Goal: Information Seeking & Learning: Find specific fact

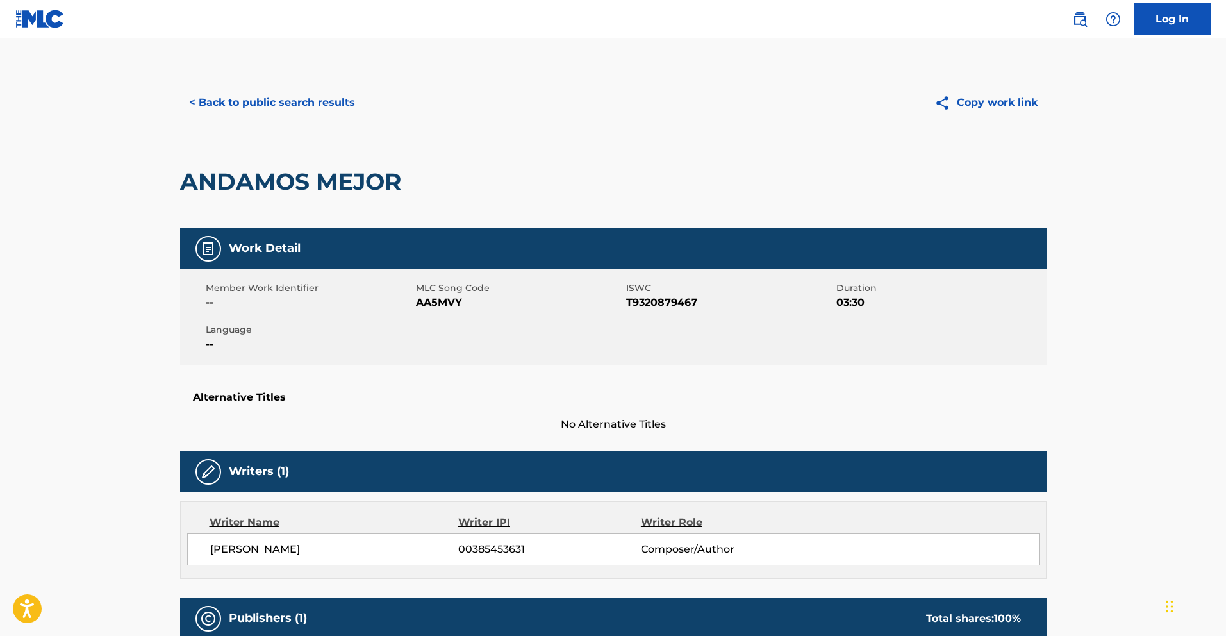
click at [306, 111] on button "< Back to public search results" at bounding box center [272, 103] width 184 height 32
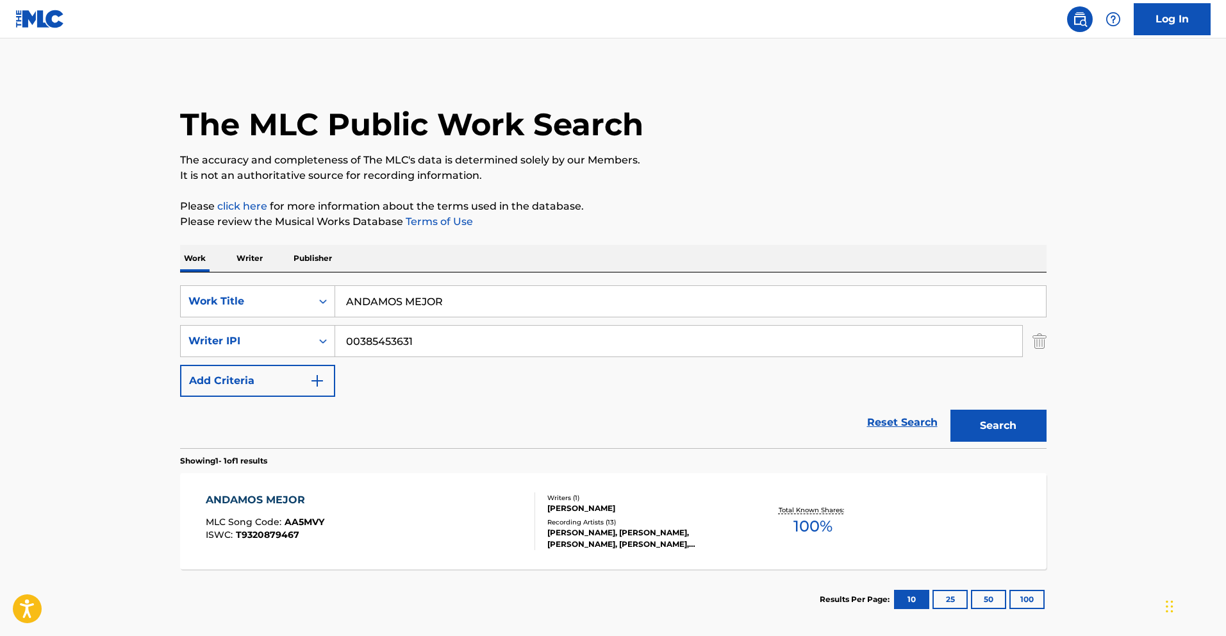
drag, startPoint x: 432, startPoint y: 340, endPoint x: 413, endPoint y: 340, distance: 19.2
click at [413, 340] on input "00385453631" at bounding box center [678, 341] width 687 height 31
click at [253, 255] on p "Writer" at bounding box center [250, 258] width 34 height 27
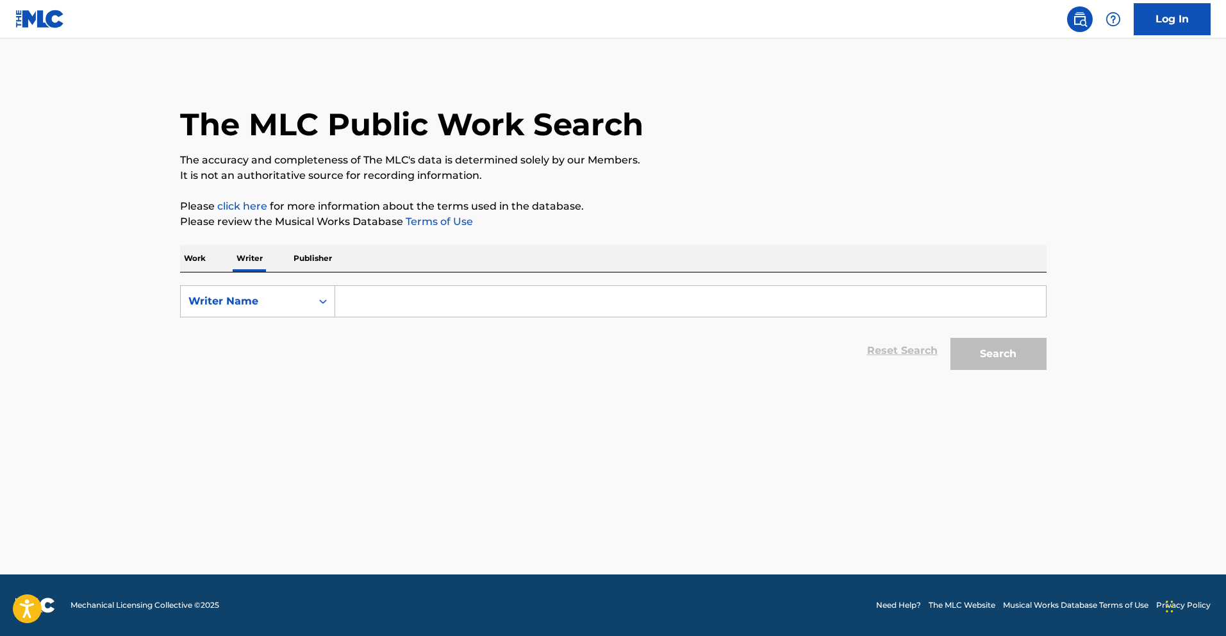
click at [201, 260] on p "Work" at bounding box center [194, 258] width 29 height 27
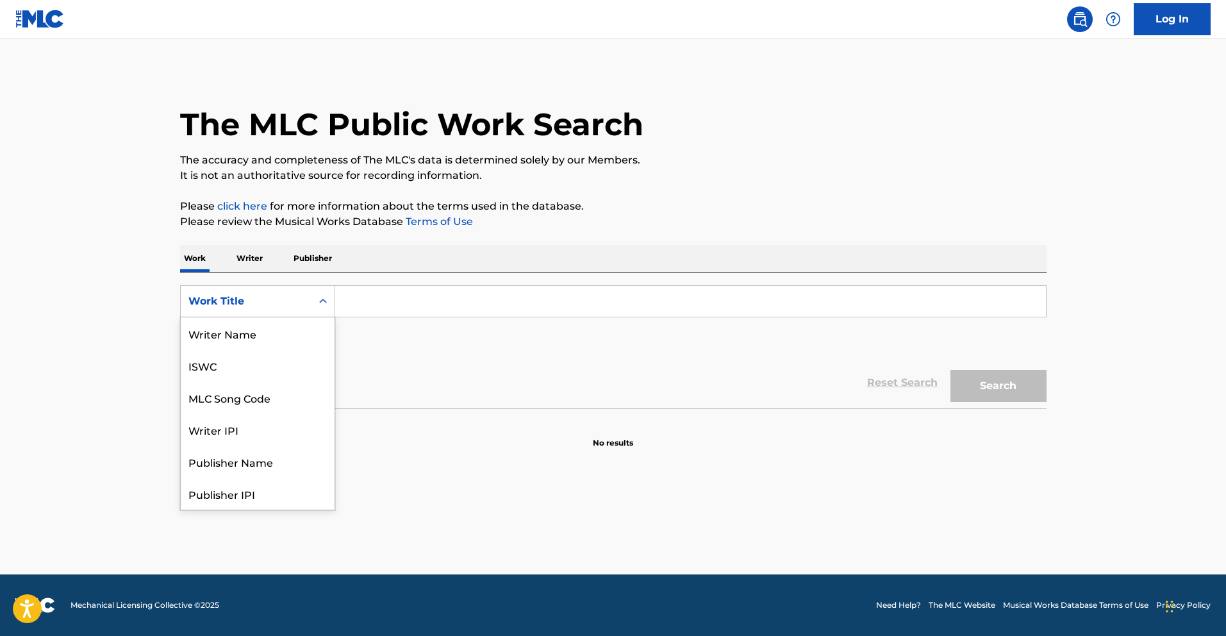
click at [329, 302] on div "Search Form" at bounding box center [323, 301] width 23 height 23
click at [294, 377] on div "Writer IPI" at bounding box center [258, 365] width 154 height 32
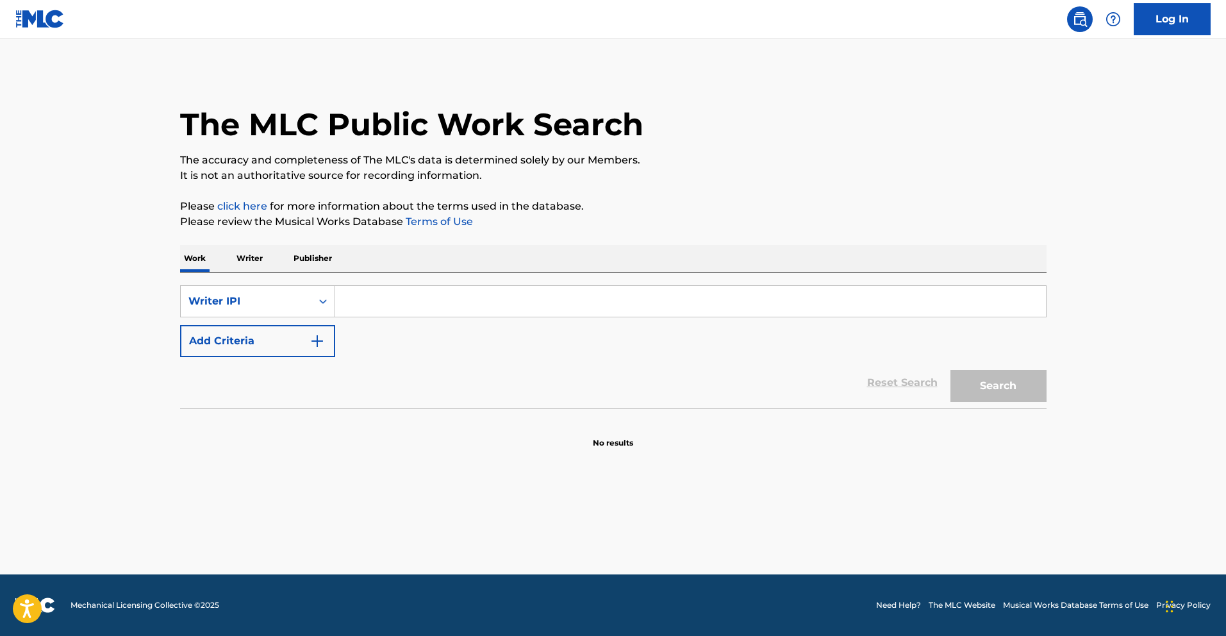
click at [405, 302] on input "Search Form" at bounding box center [690, 301] width 711 height 31
paste input "372727053"
click at [1012, 399] on button "Search" at bounding box center [999, 386] width 96 height 32
click at [344, 307] on input "372727053" at bounding box center [690, 301] width 711 height 31
type input "00372727053"
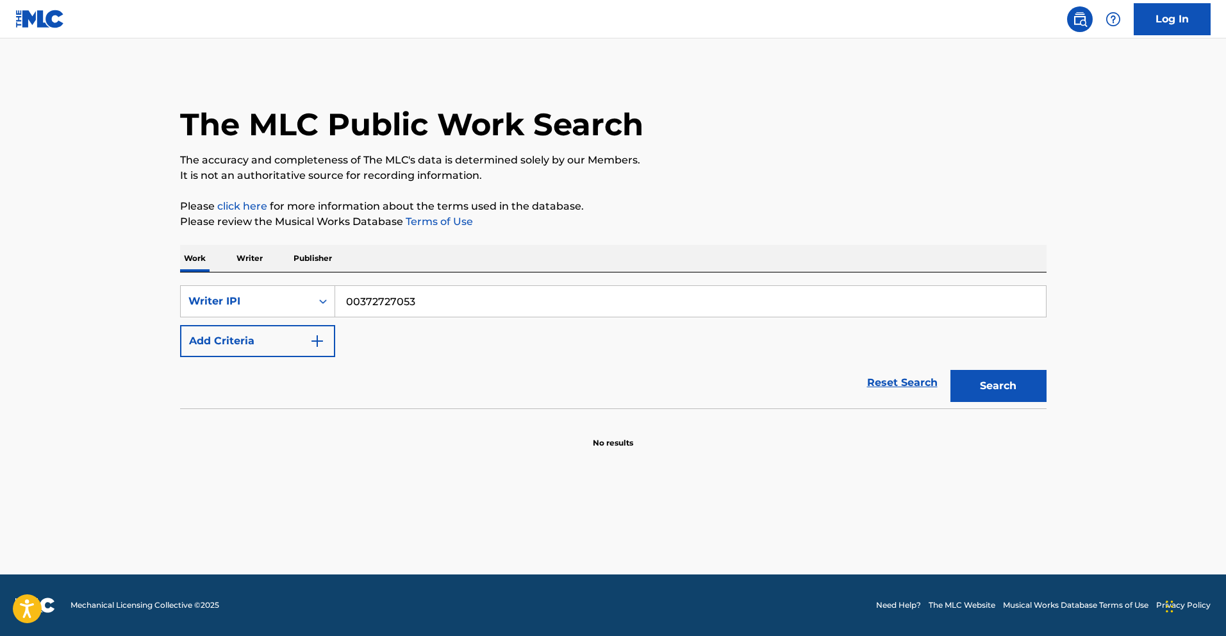
click at [1014, 389] on button "Search" at bounding box center [999, 386] width 96 height 32
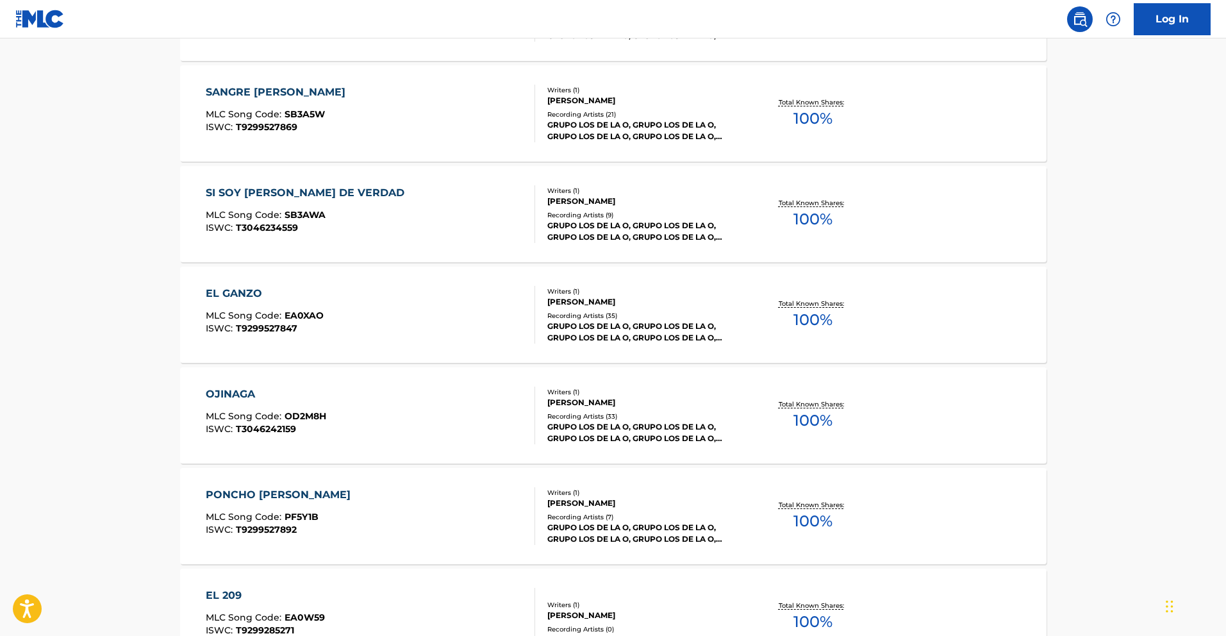
scroll to position [933, 0]
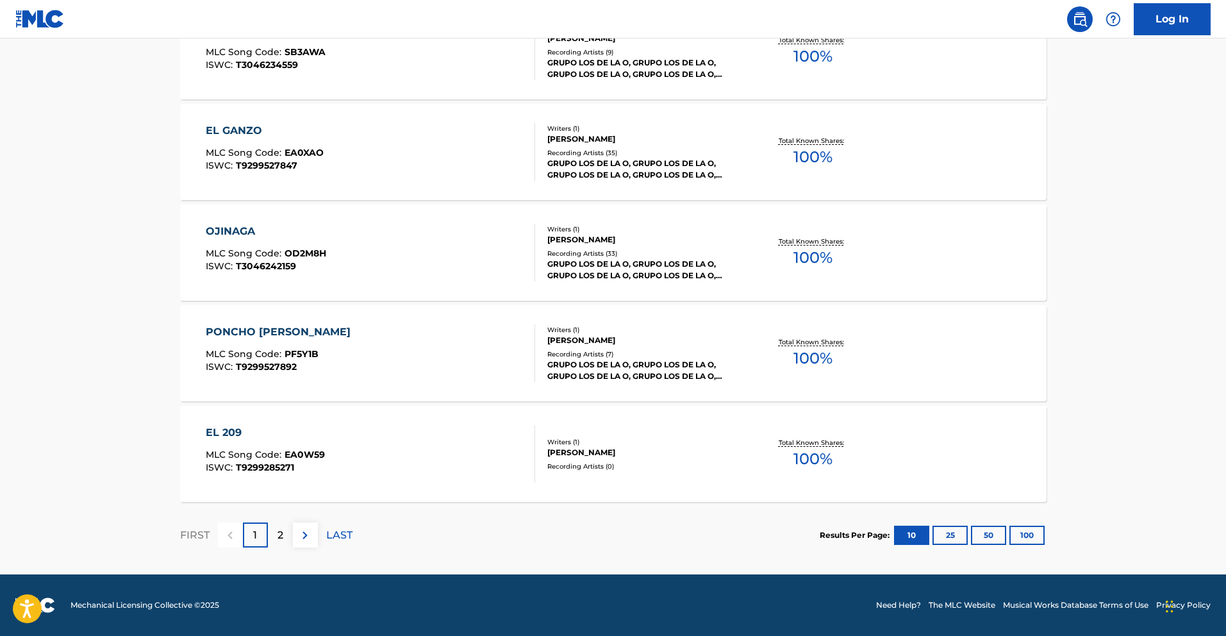
click at [995, 538] on button "50" at bounding box center [988, 535] width 35 height 19
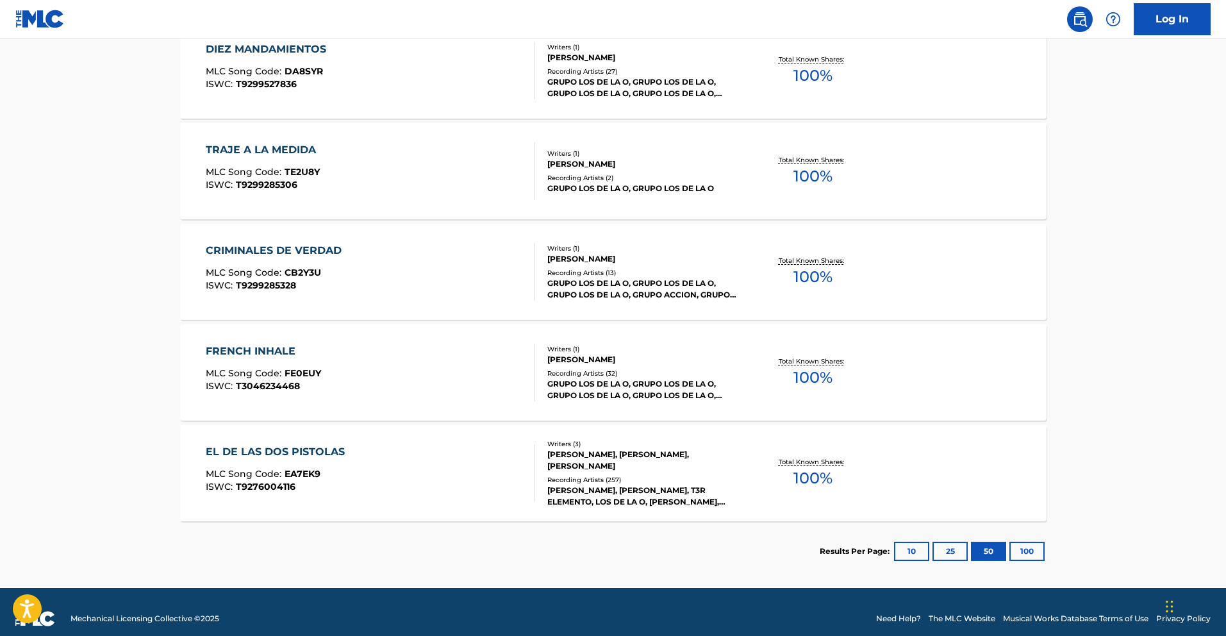
scroll to position [1532, 0]
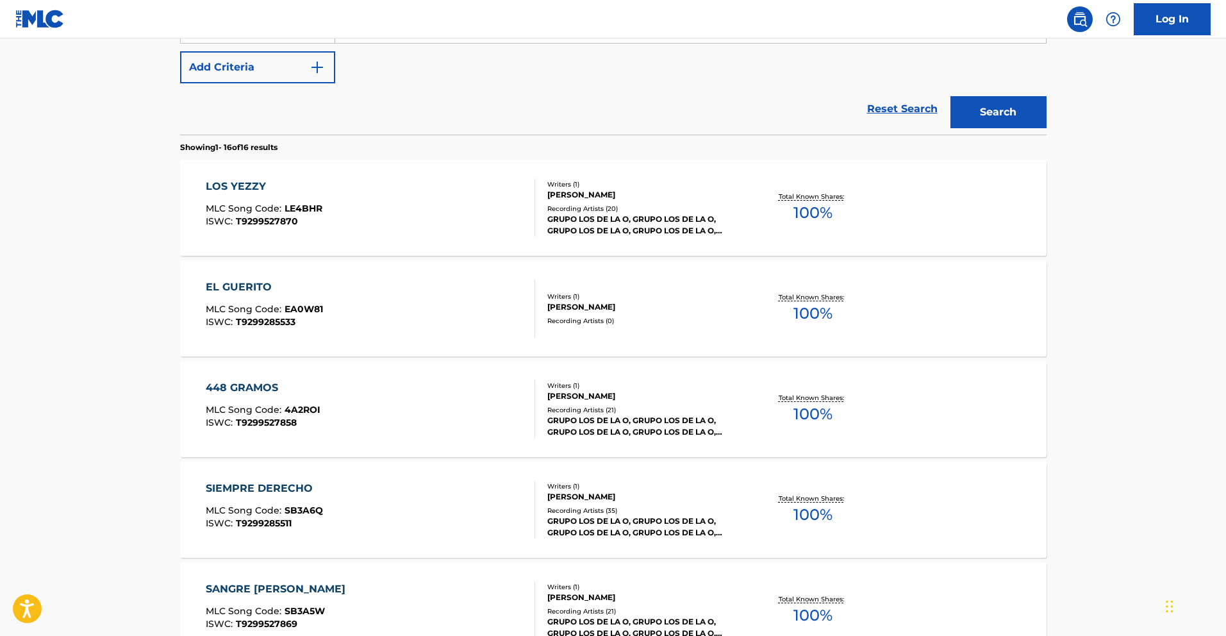
scroll to position [261, 0]
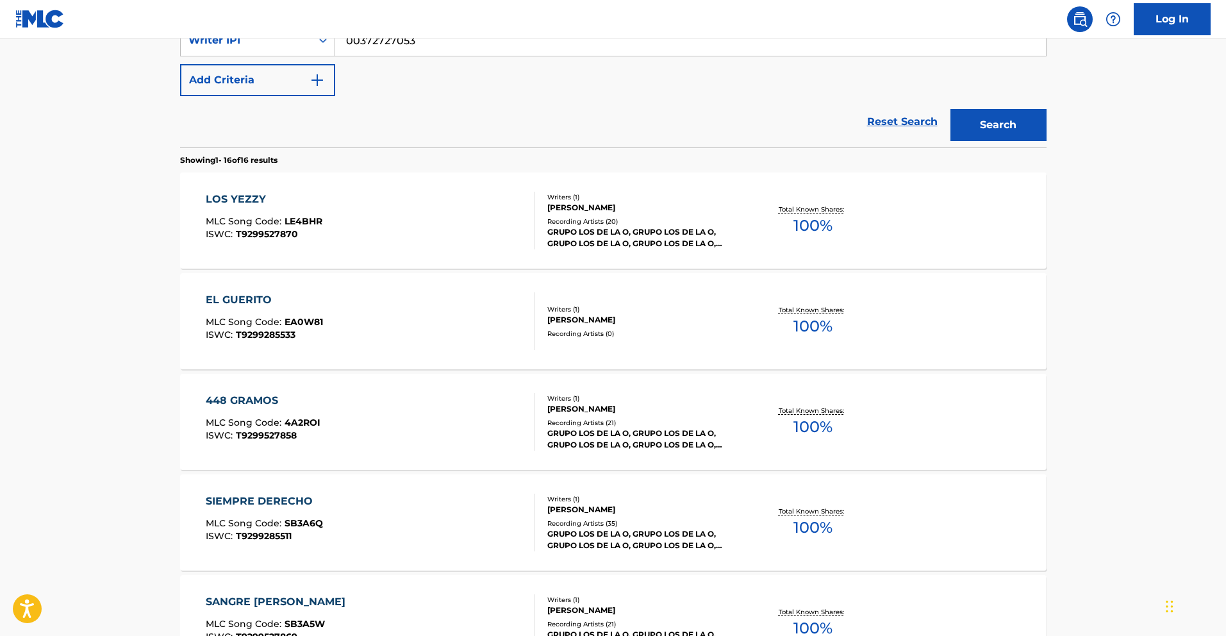
click at [277, 399] on div "448 GRAMOS" at bounding box center [263, 400] width 115 height 15
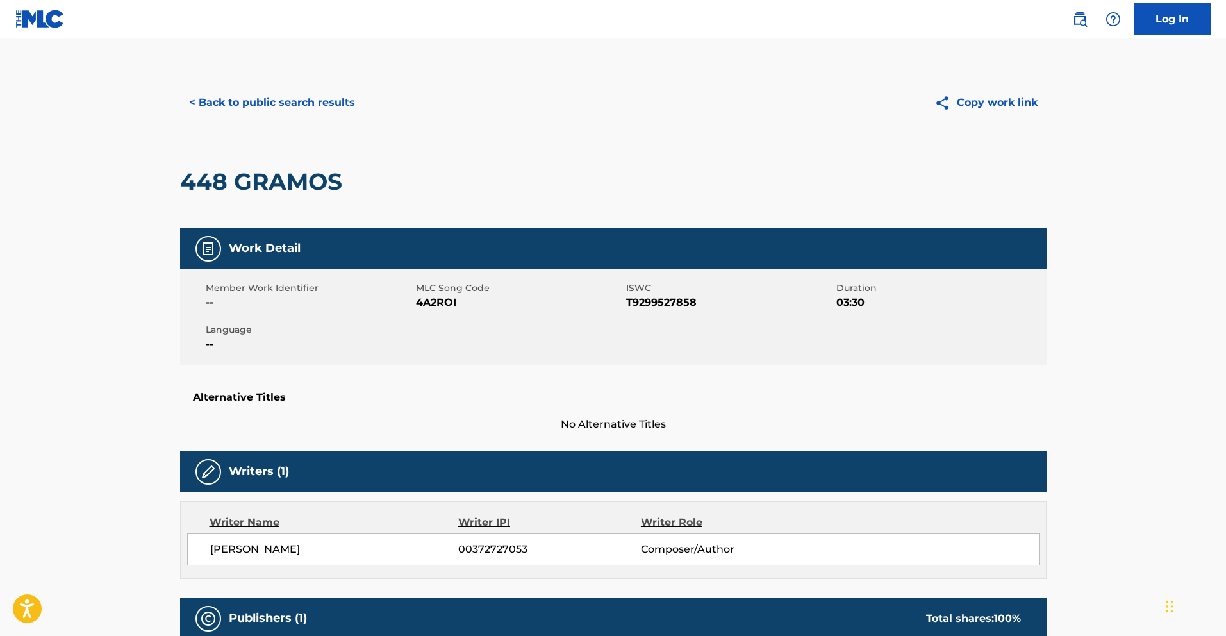
click at [266, 102] on button "< Back to public search results" at bounding box center [272, 103] width 184 height 32
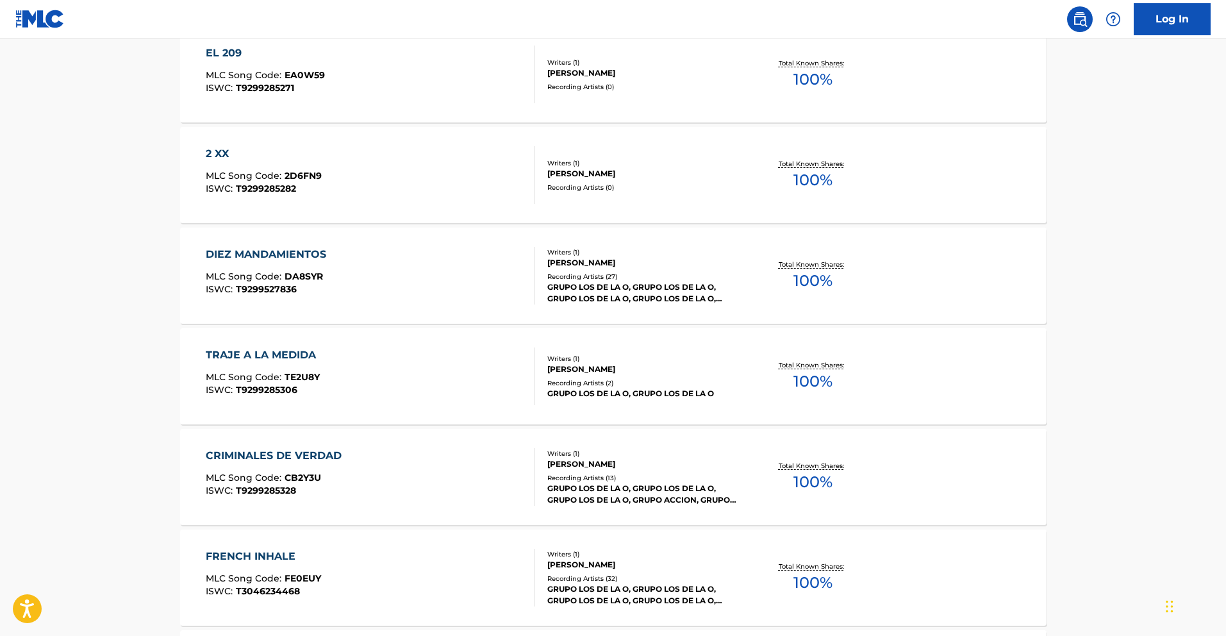
scroll to position [1315, 0]
click at [299, 253] on div "DIEZ MANDAMIENTOS" at bounding box center [269, 252] width 127 height 15
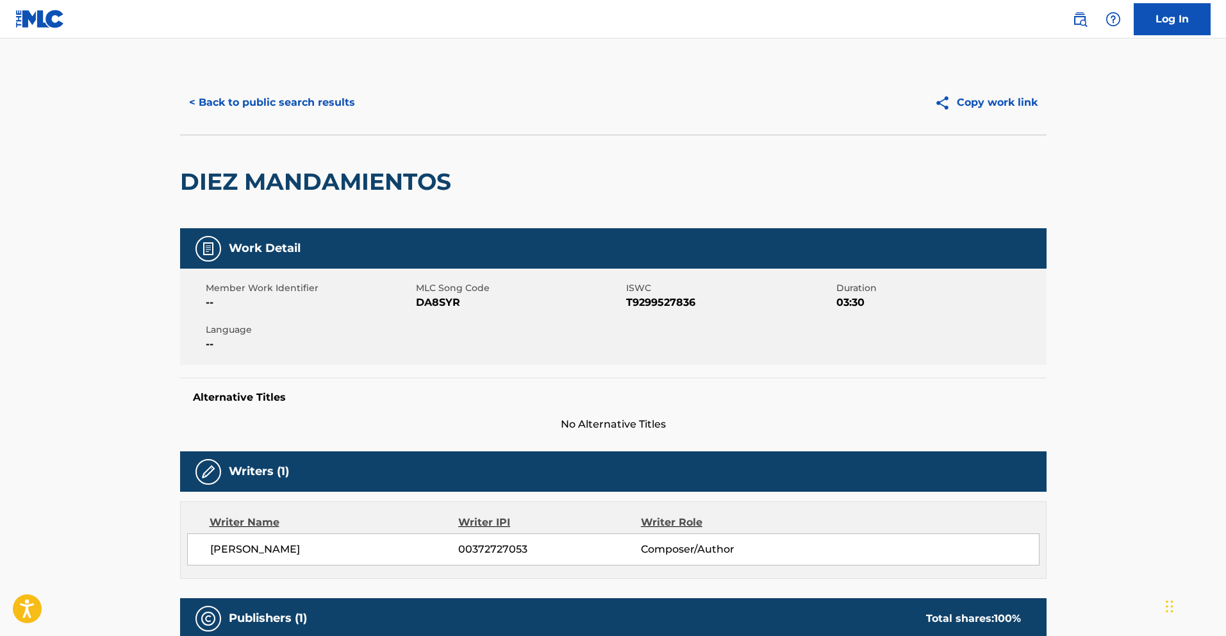
click at [231, 103] on button "< Back to public search results" at bounding box center [272, 103] width 184 height 32
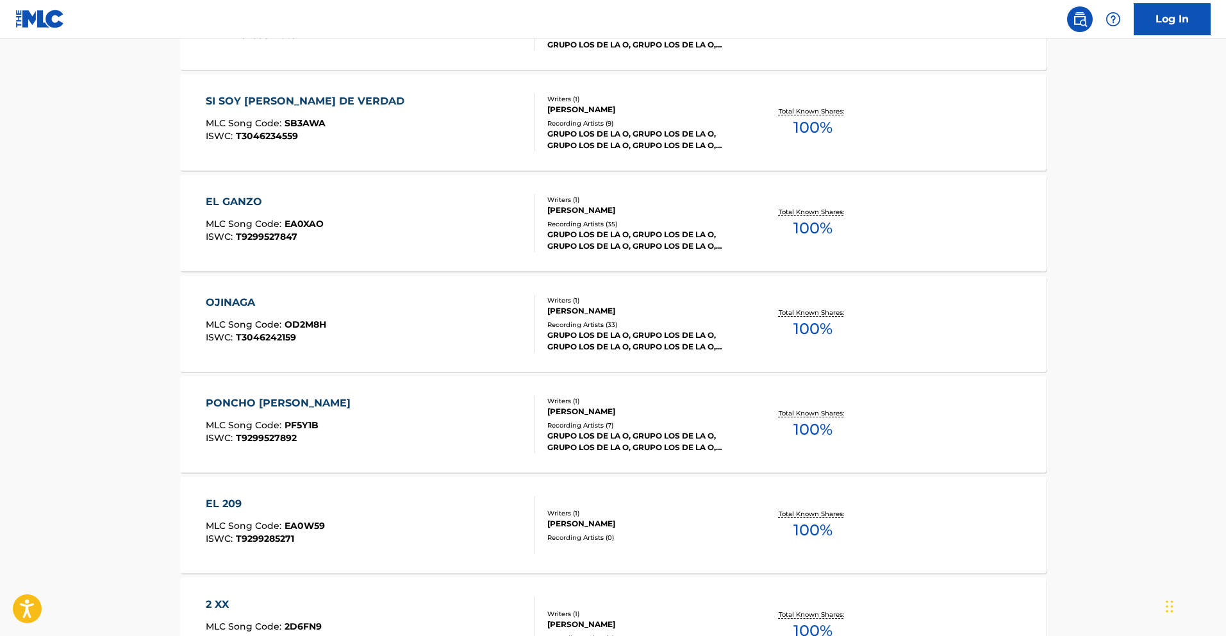
scroll to position [867, 0]
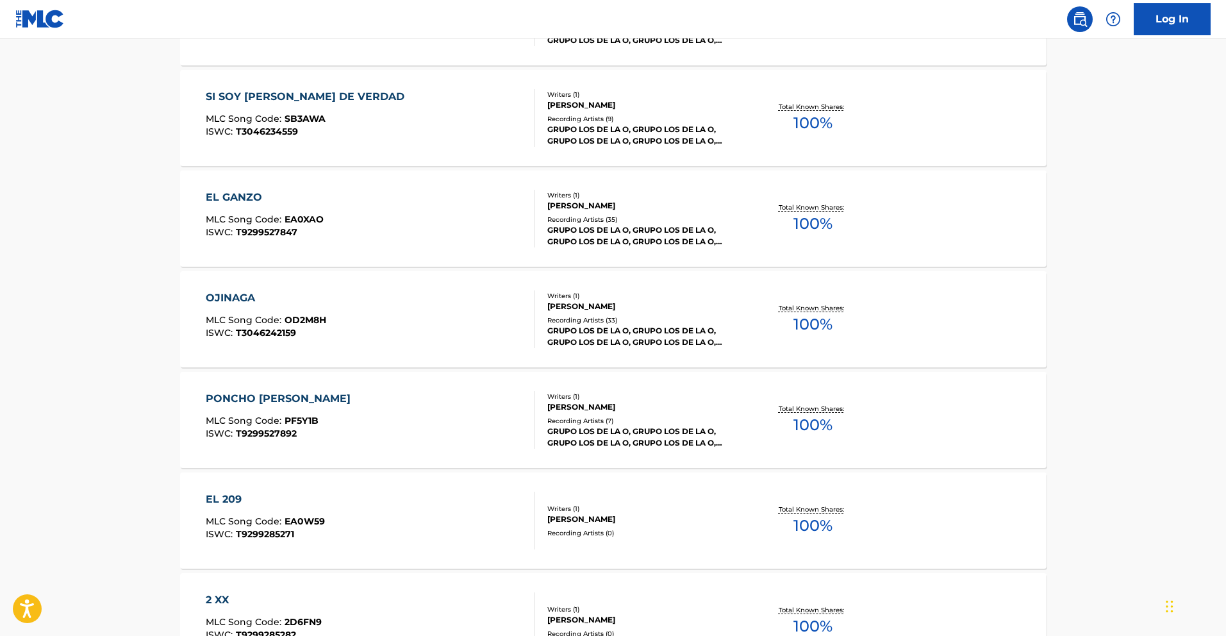
click at [267, 391] on div "PONCHO [PERSON_NAME]" at bounding box center [281, 398] width 151 height 15
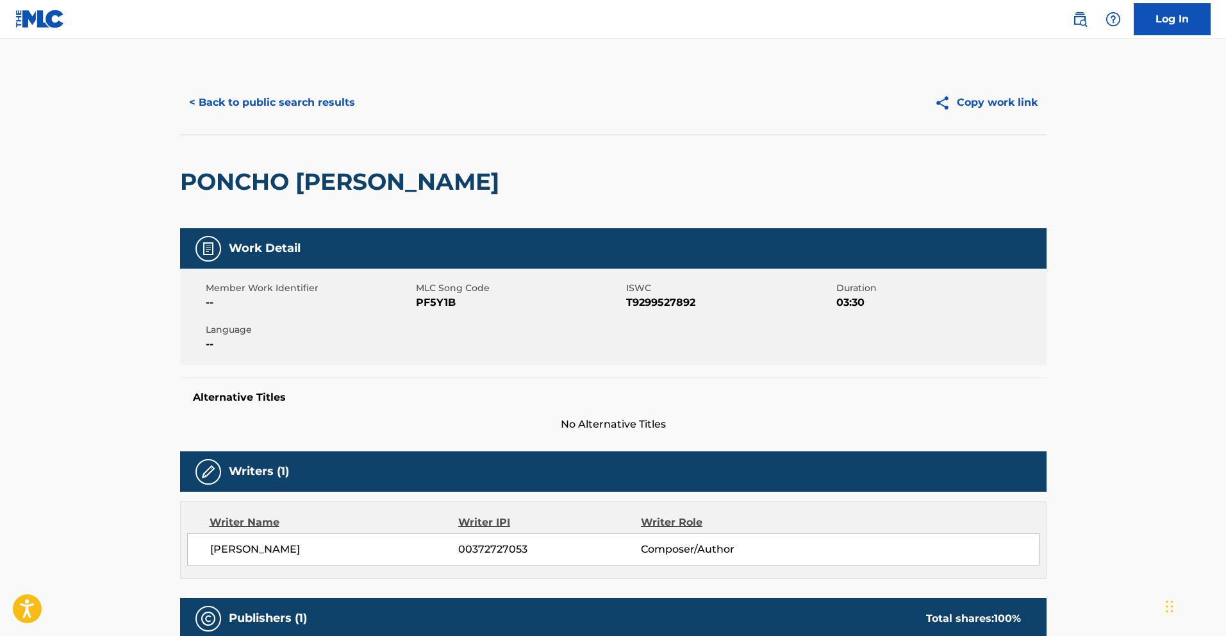
click at [242, 110] on button "< Back to public search results" at bounding box center [272, 103] width 184 height 32
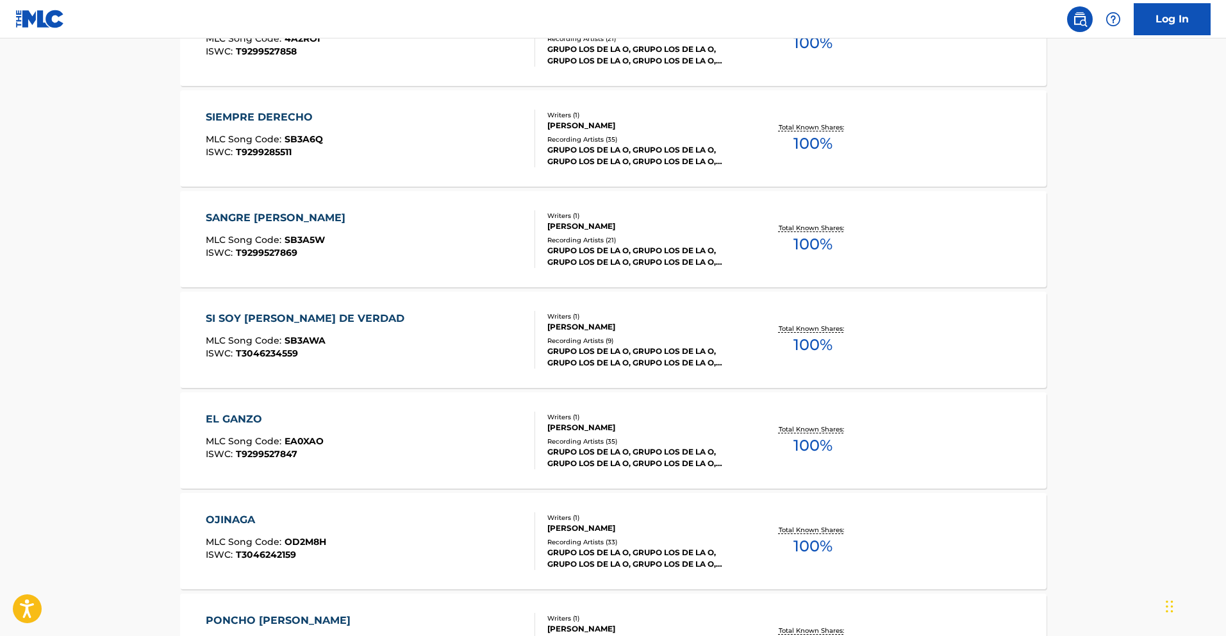
scroll to position [642, 0]
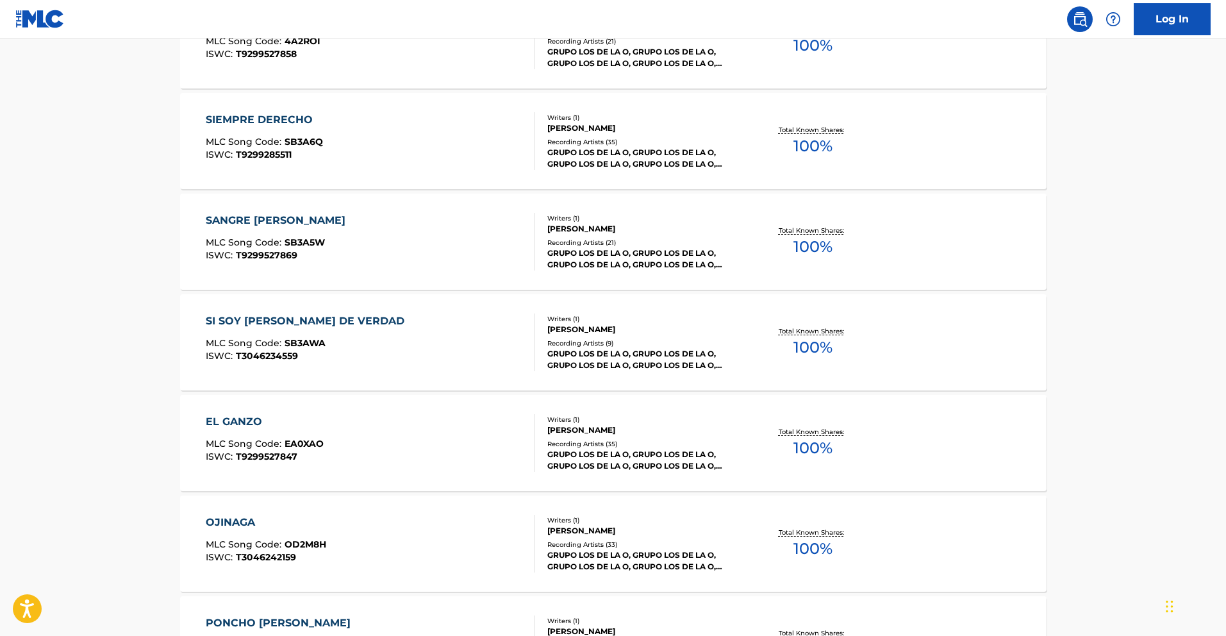
click at [265, 215] on div "SANGRE [PERSON_NAME]" at bounding box center [279, 220] width 146 height 15
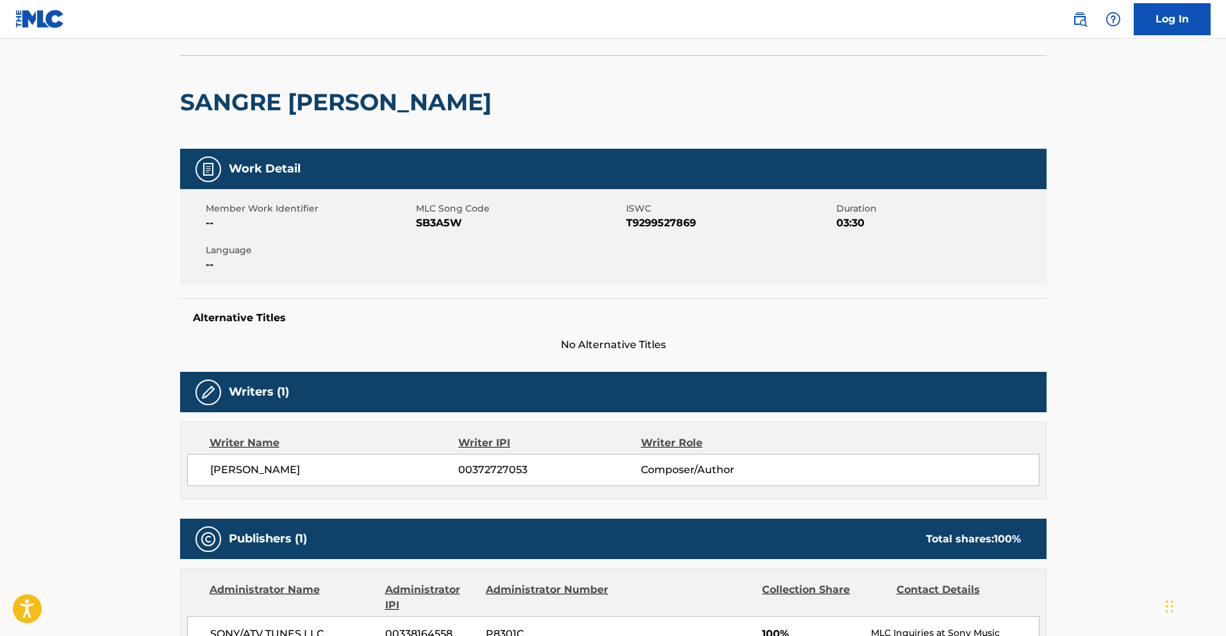
scroll to position [60, 0]
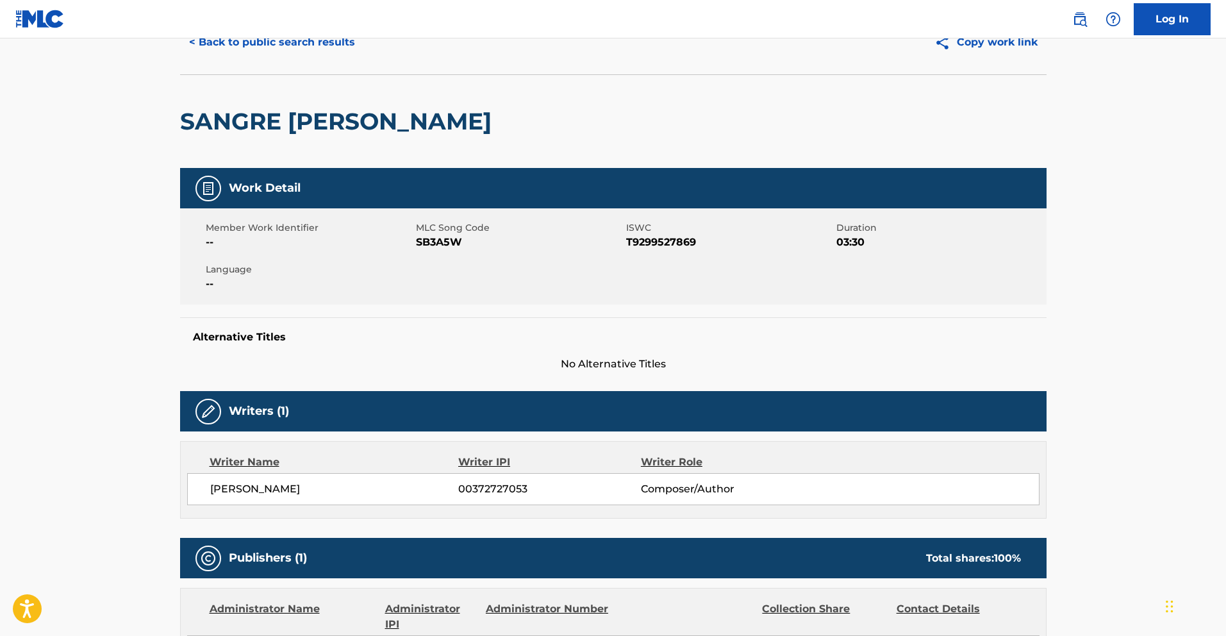
click at [285, 47] on button "< Back to public search results" at bounding box center [272, 42] width 184 height 32
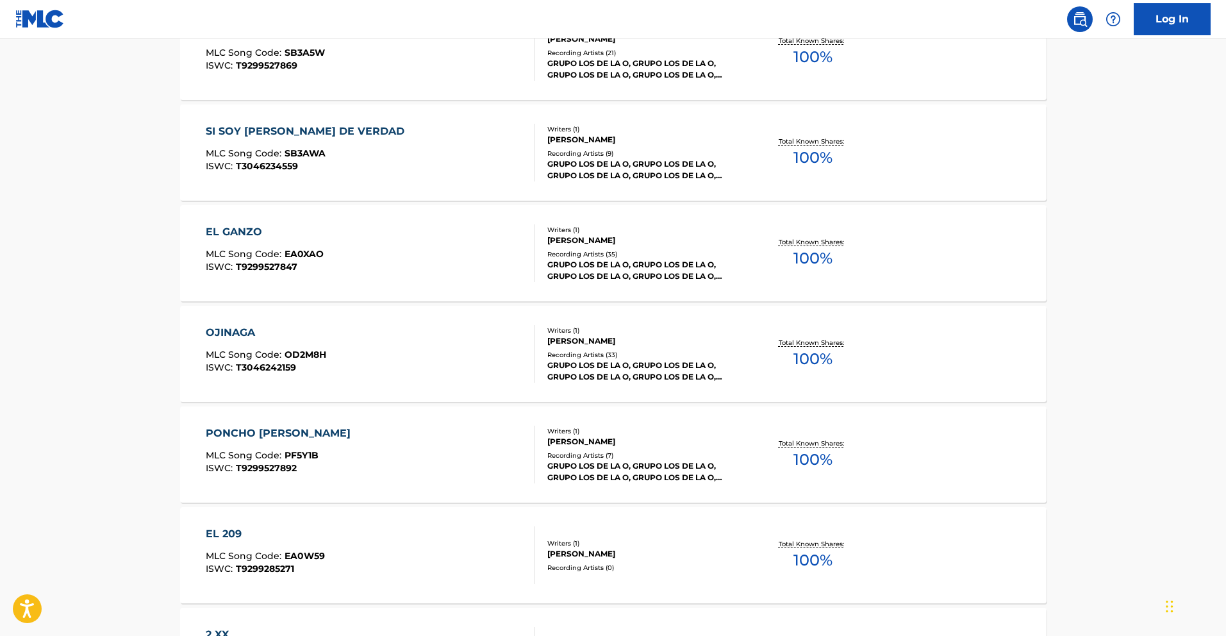
scroll to position [831, 0]
click at [251, 232] on div "EL GANZO" at bounding box center [265, 233] width 118 height 15
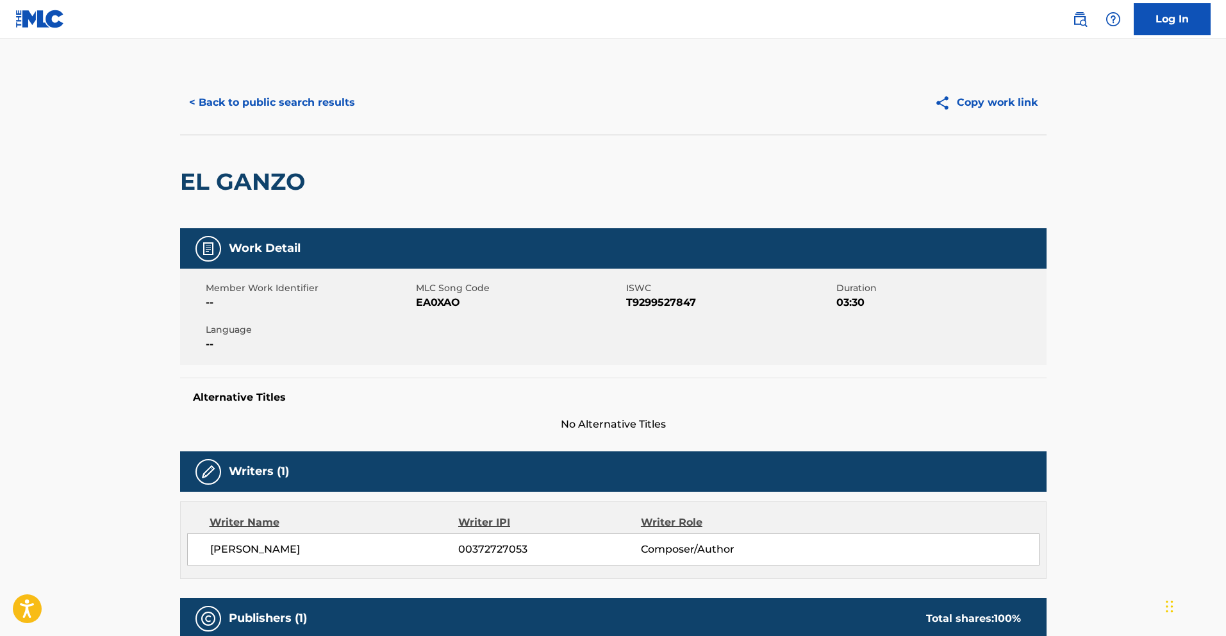
click at [218, 106] on button "< Back to public search results" at bounding box center [272, 103] width 184 height 32
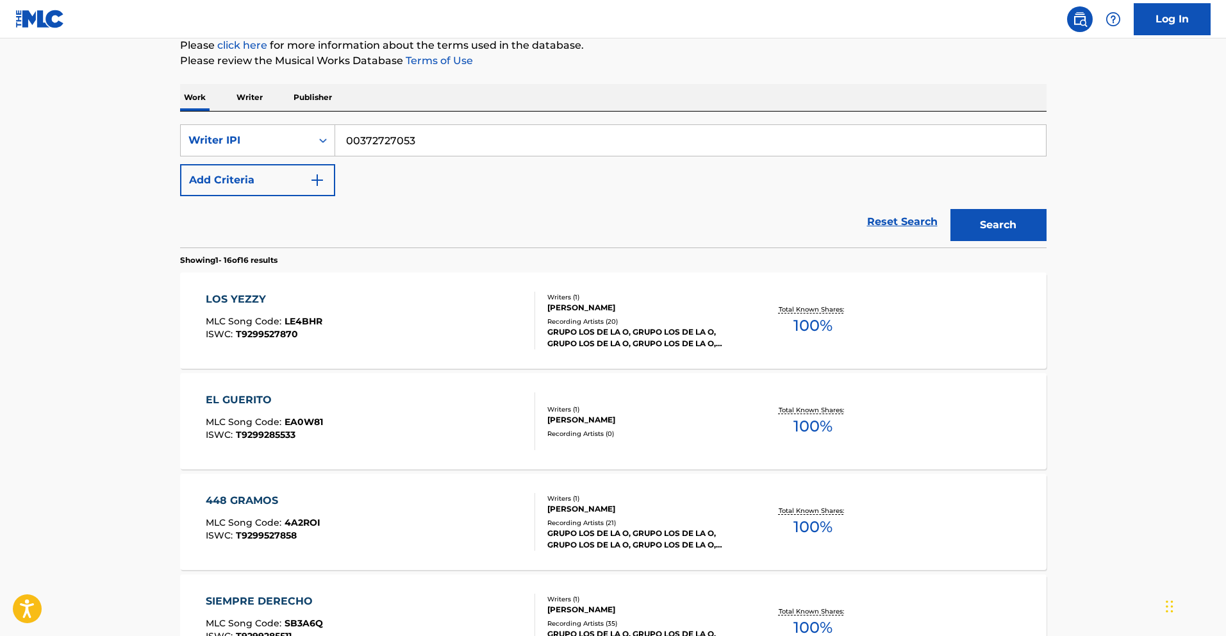
scroll to position [68, 0]
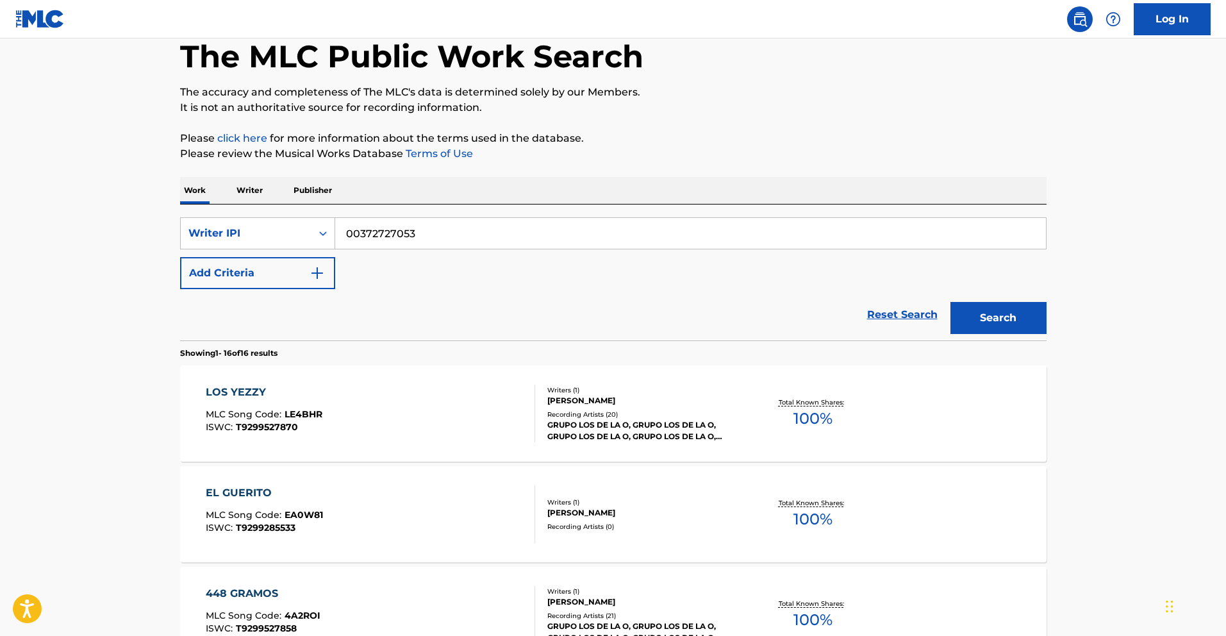
click at [257, 385] on div "LOS YEZZY" at bounding box center [264, 392] width 117 height 15
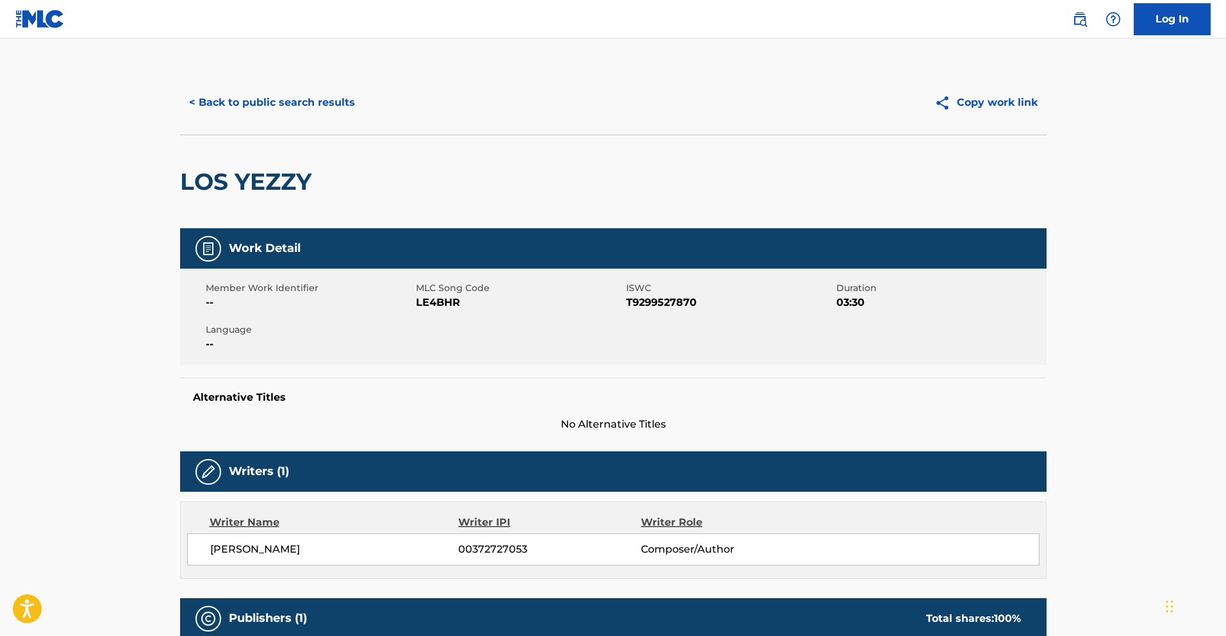
click at [324, 95] on button "< Back to public search results" at bounding box center [272, 103] width 184 height 32
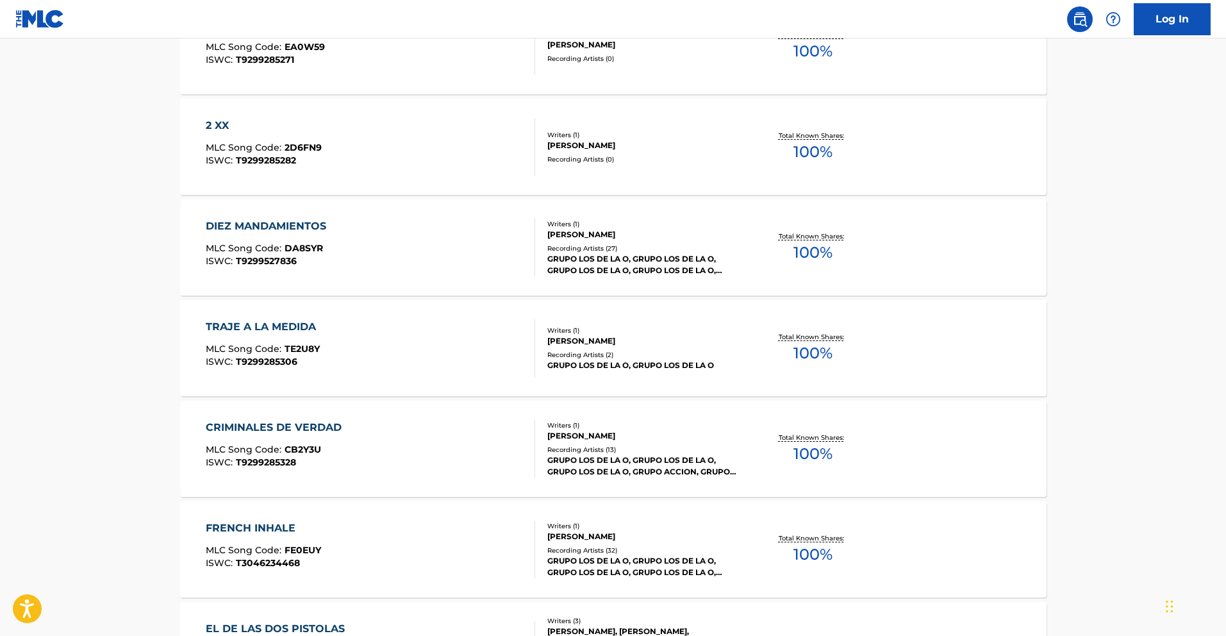
scroll to position [1343, 0]
click at [296, 326] on div "TRAJE A LA MEDIDA" at bounding box center [264, 324] width 117 height 15
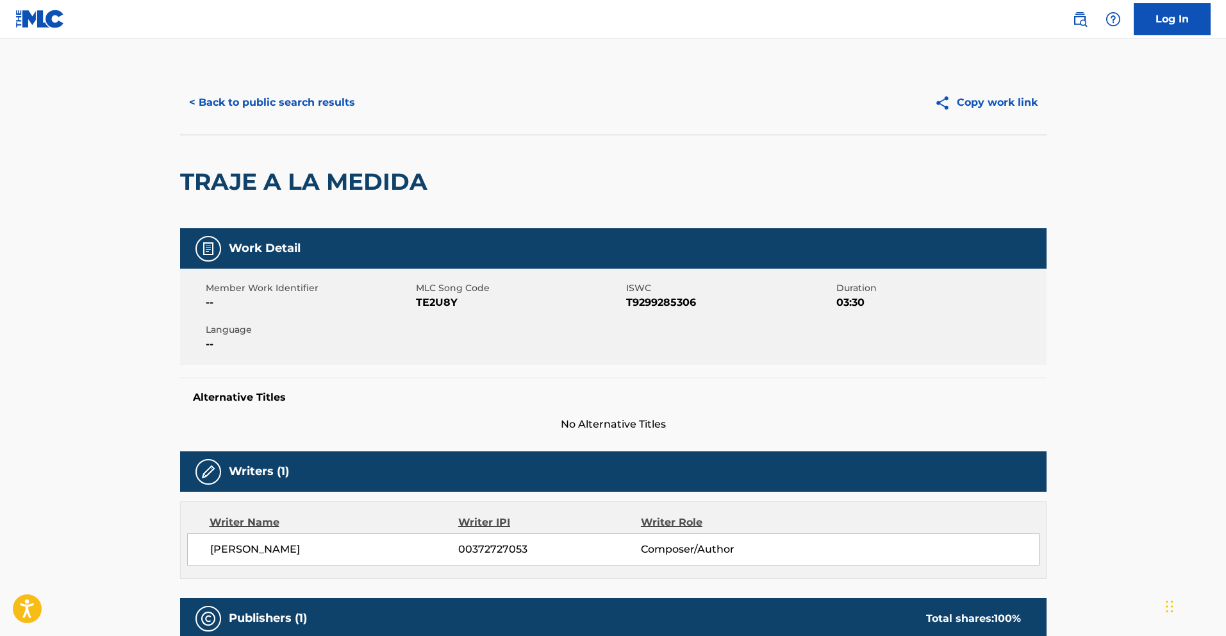
click at [271, 102] on button "< Back to public search results" at bounding box center [272, 103] width 184 height 32
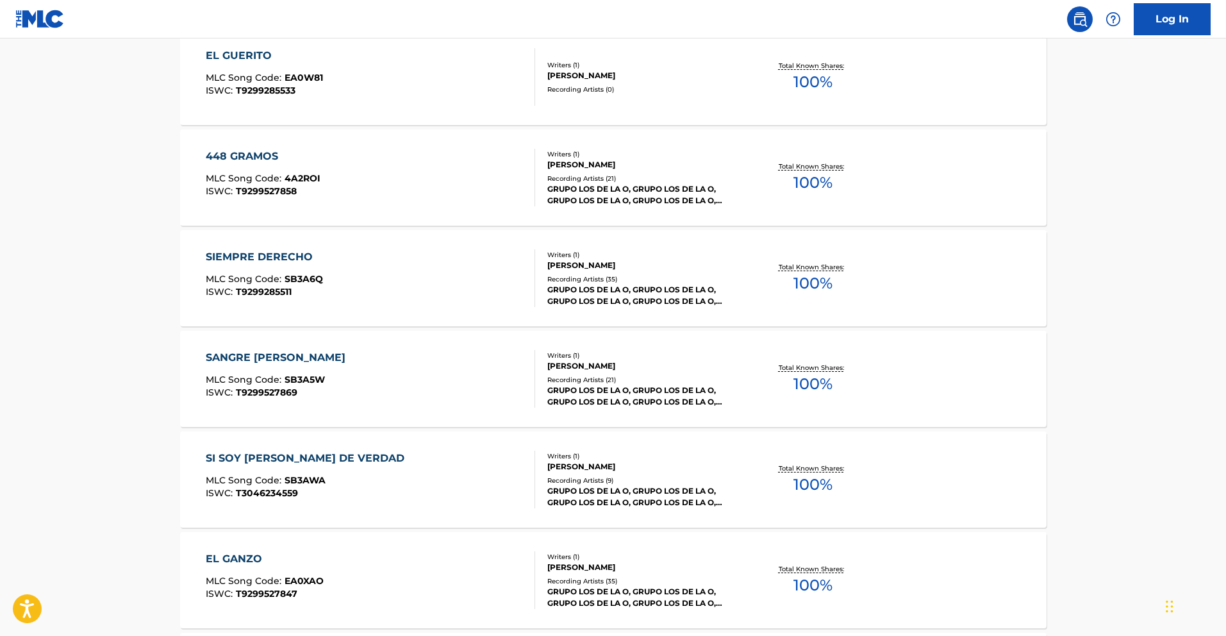
scroll to position [503, 0]
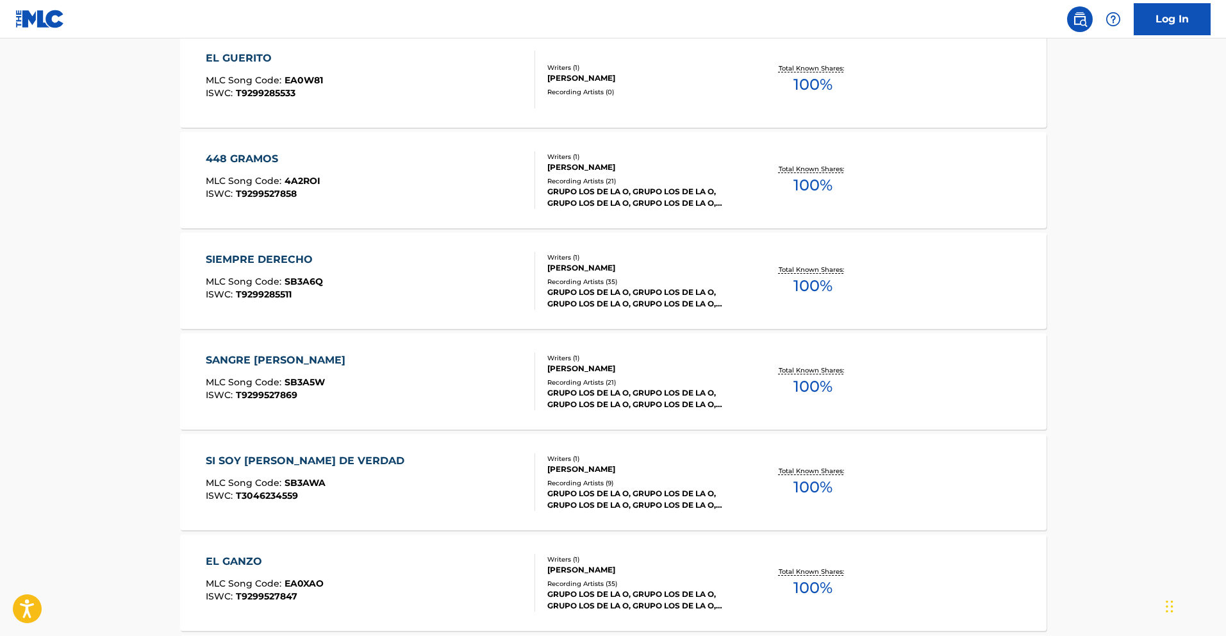
click at [276, 260] on div "SIEMPRE DERECHO" at bounding box center [264, 259] width 117 height 15
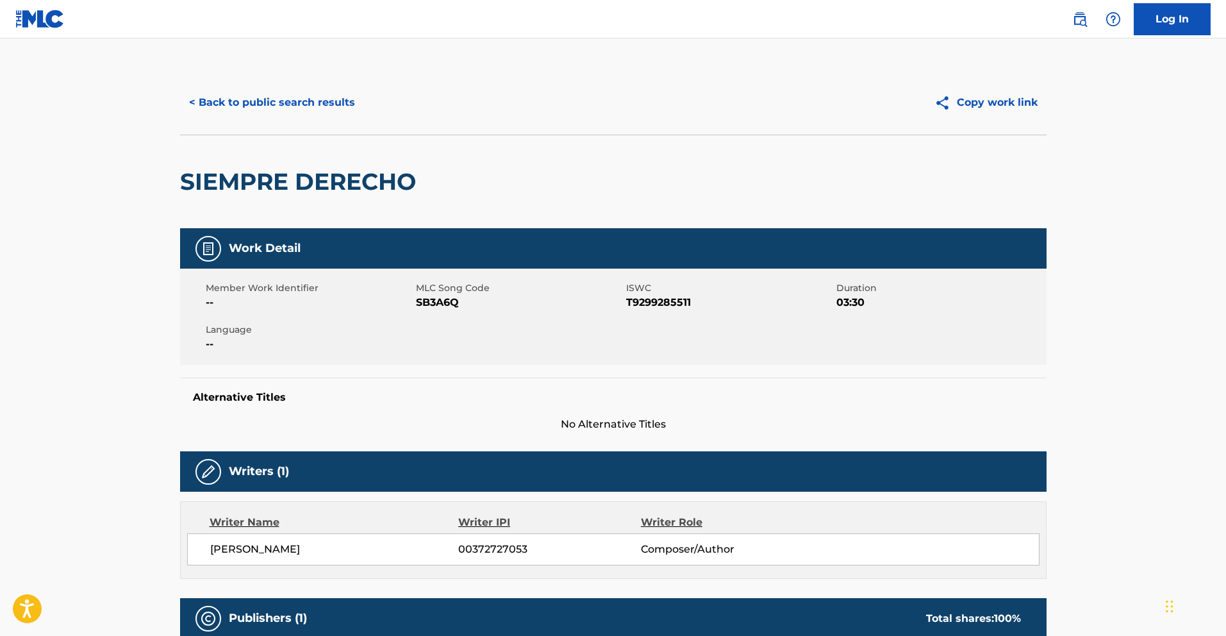
scroll to position [5, 0]
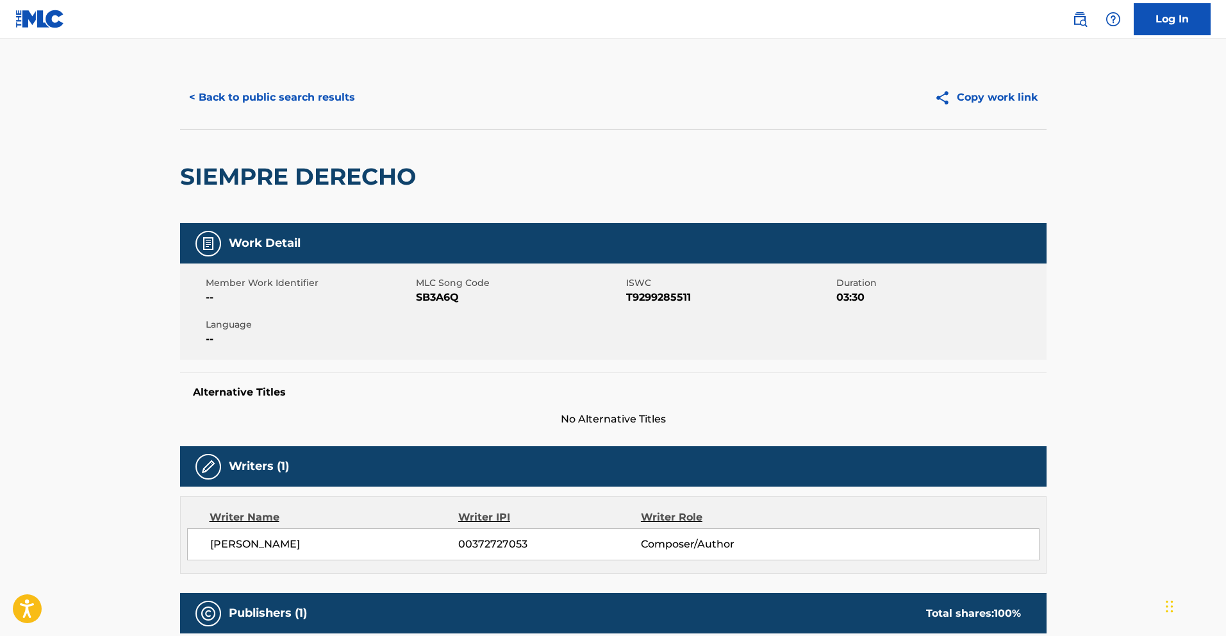
click at [271, 97] on button "< Back to public search results" at bounding box center [272, 97] width 184 height 32
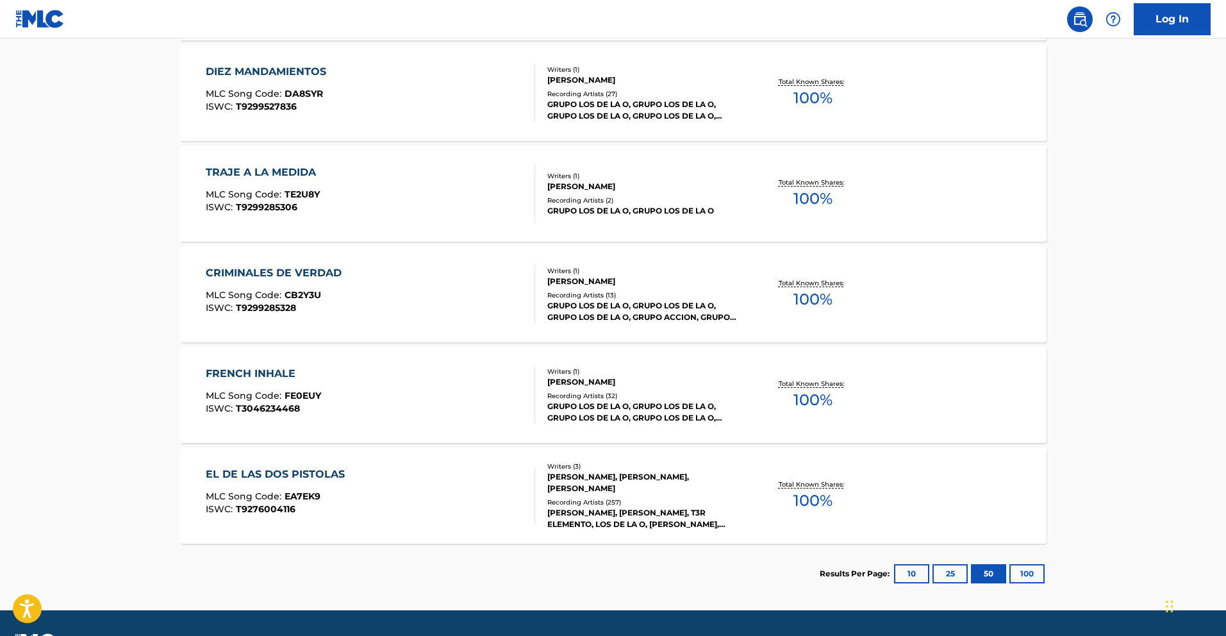
scroll to position [1532, 0]
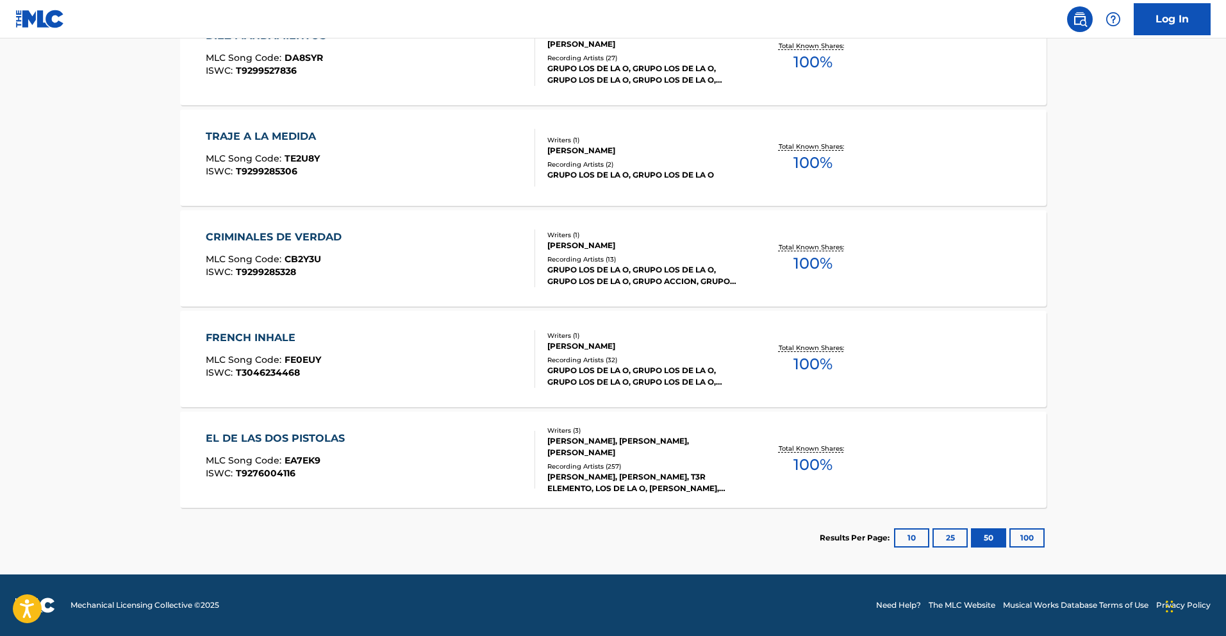
click at [330, 240] on div "CRIMINALES DE VERDAD" at bounding box center [277, 237] width 142 height 15
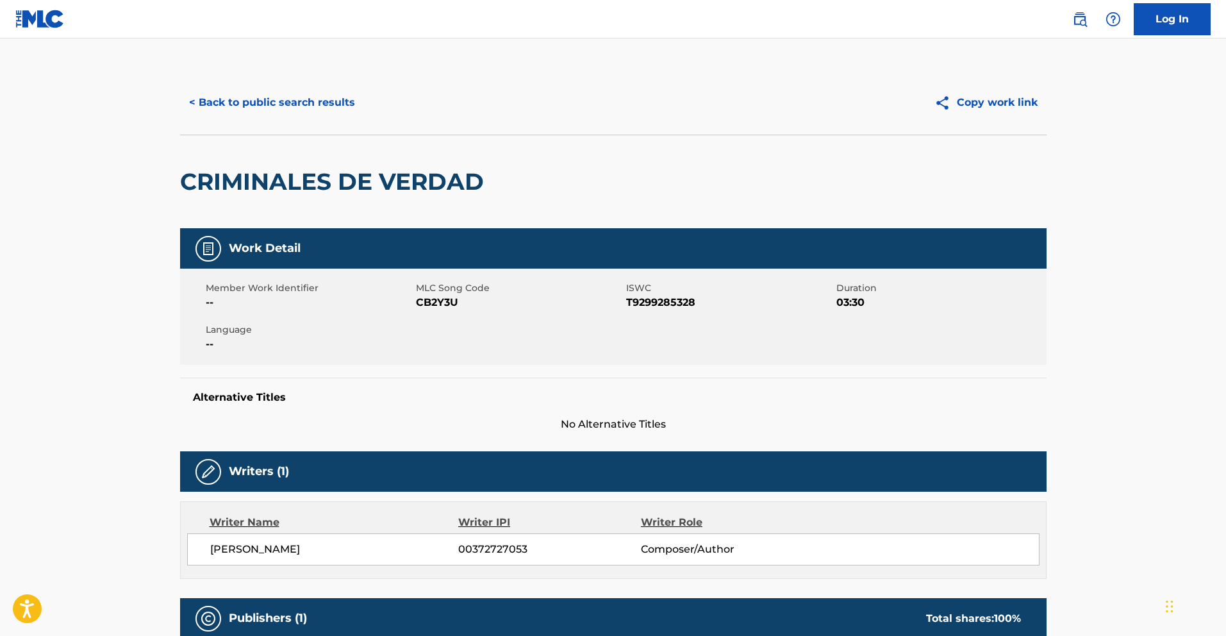
click at [317, 99] on button "< Back to public search results" at bounding box center [272, 103] width 184 height 32
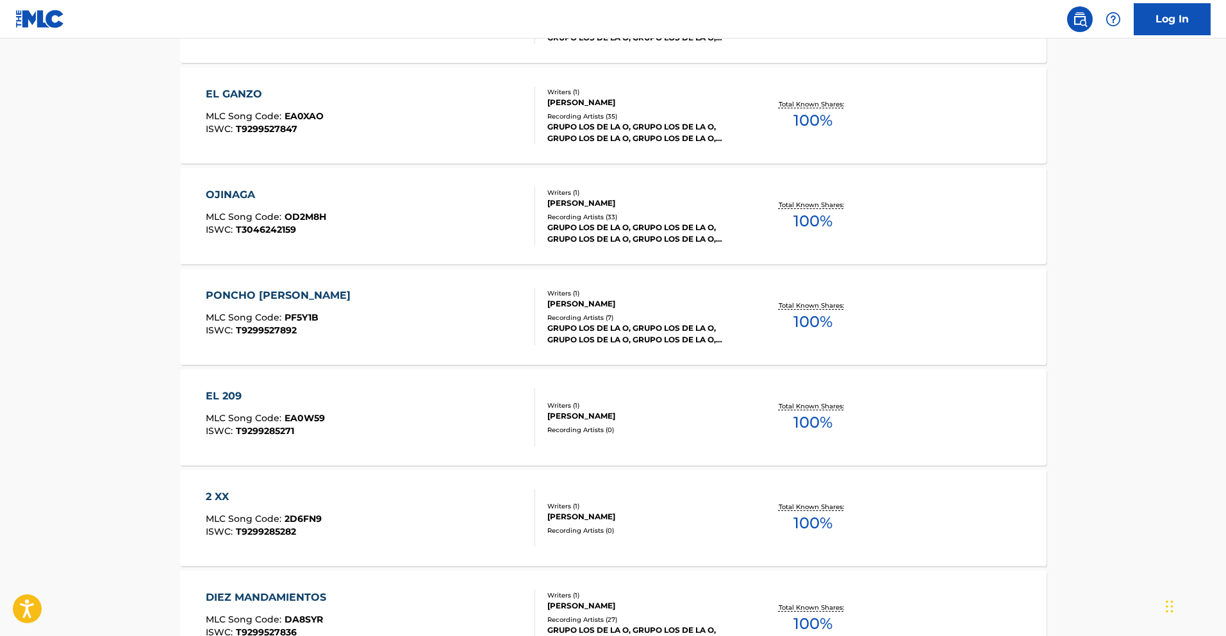
scroll to position [969, 0]
click at [252, 523] on span "MLC Song Code :" at bounding box center [245, 520] width 79 height 12
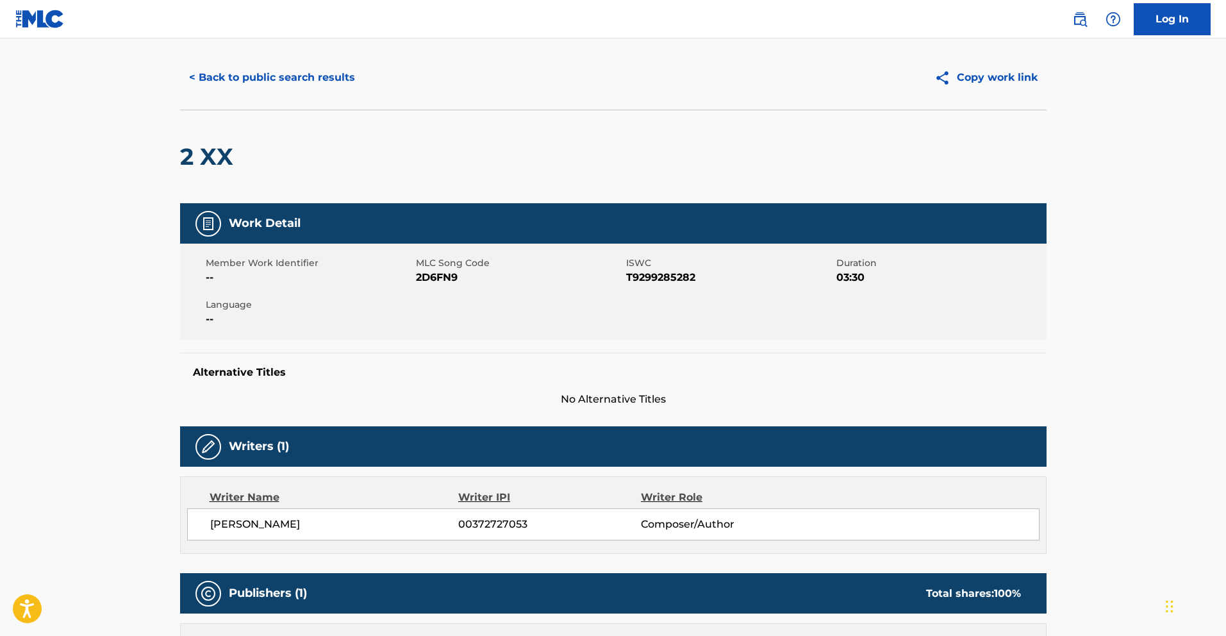
scroll to position [21, 0]
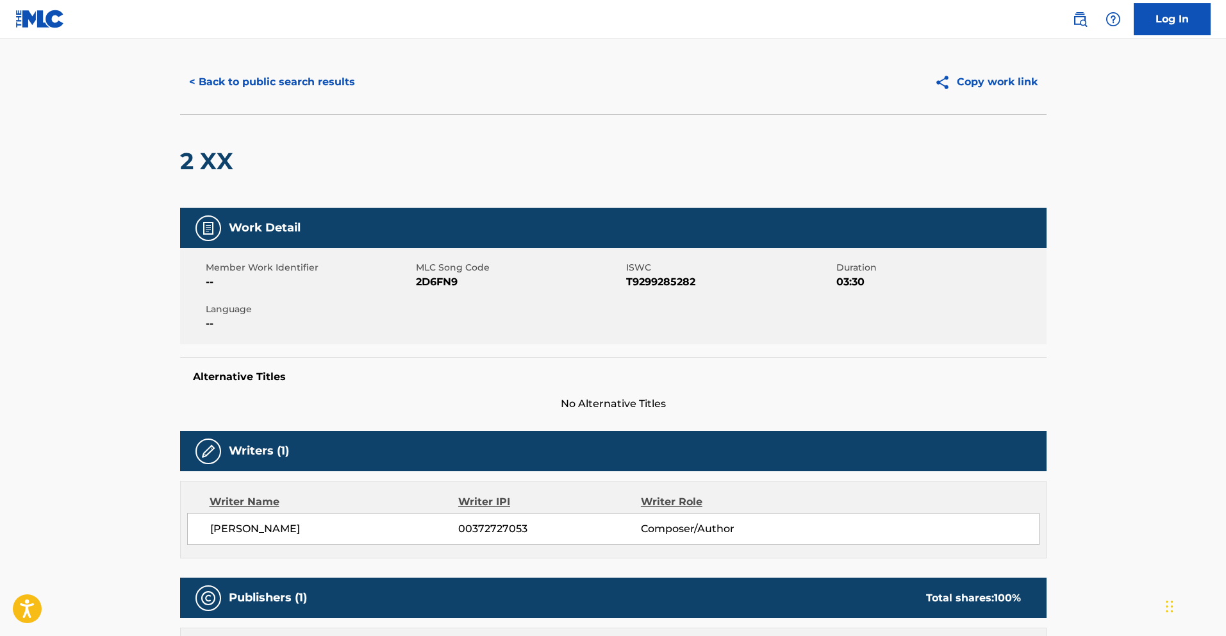
click at [264, 78] on button "< Back to public search results" at bounding box center [272, 82] width 184 height 32
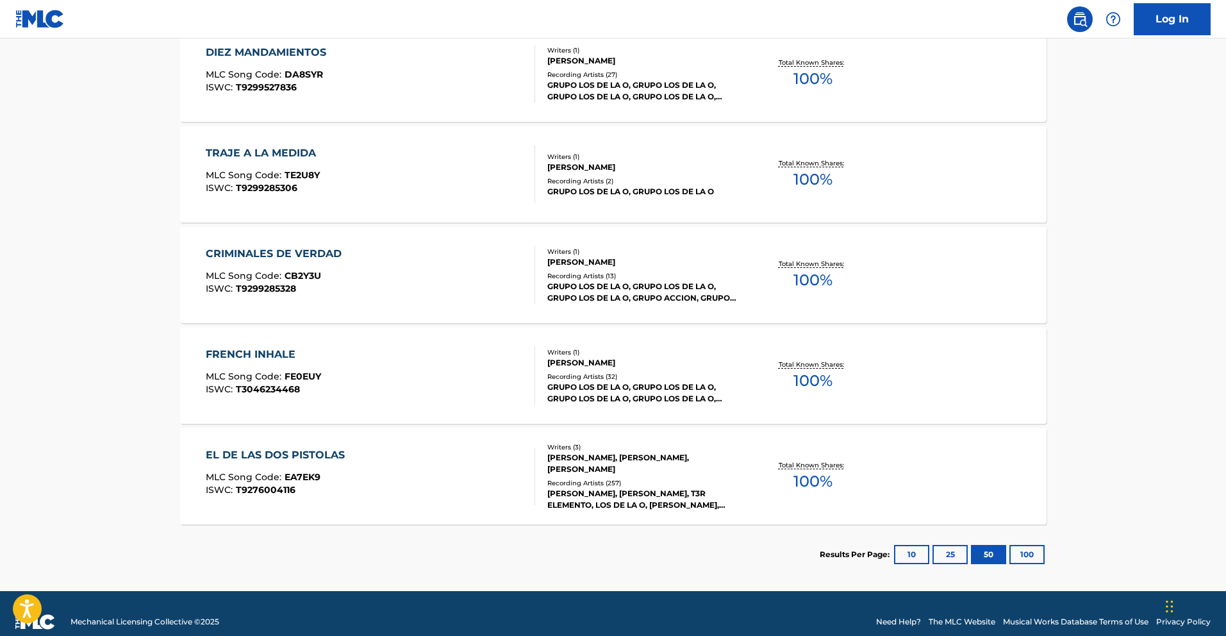
scroll to position [646, 0]
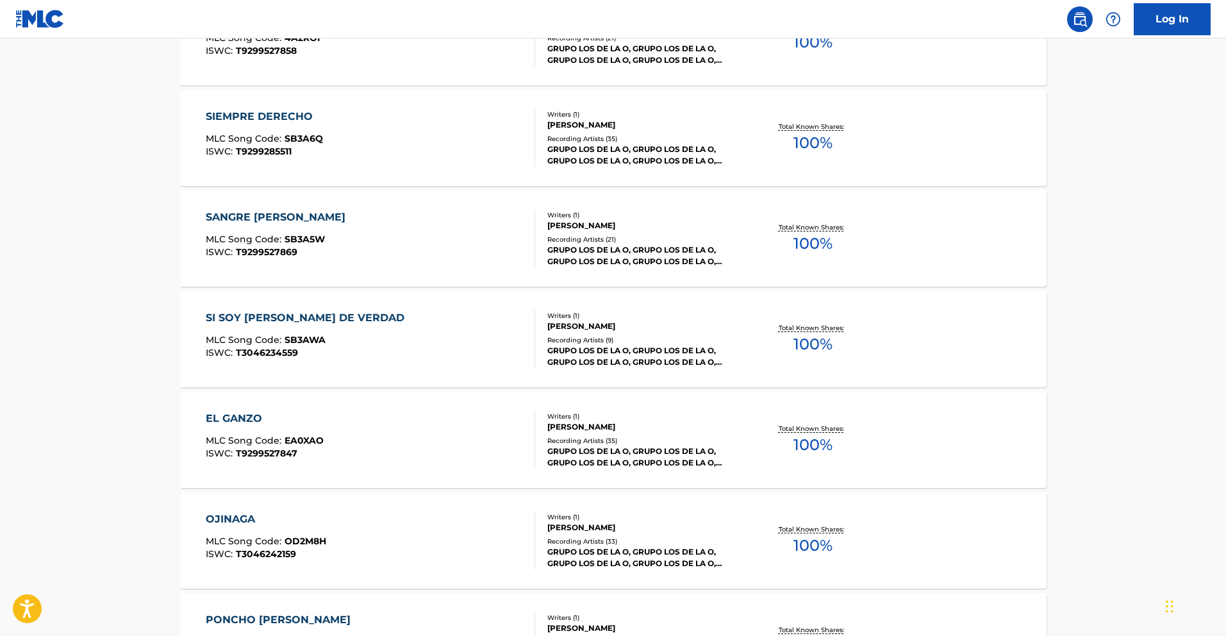
click at [300, 351] on div "ISWC : T3046234559" at bounding box center [308, 353] width 205 height 10
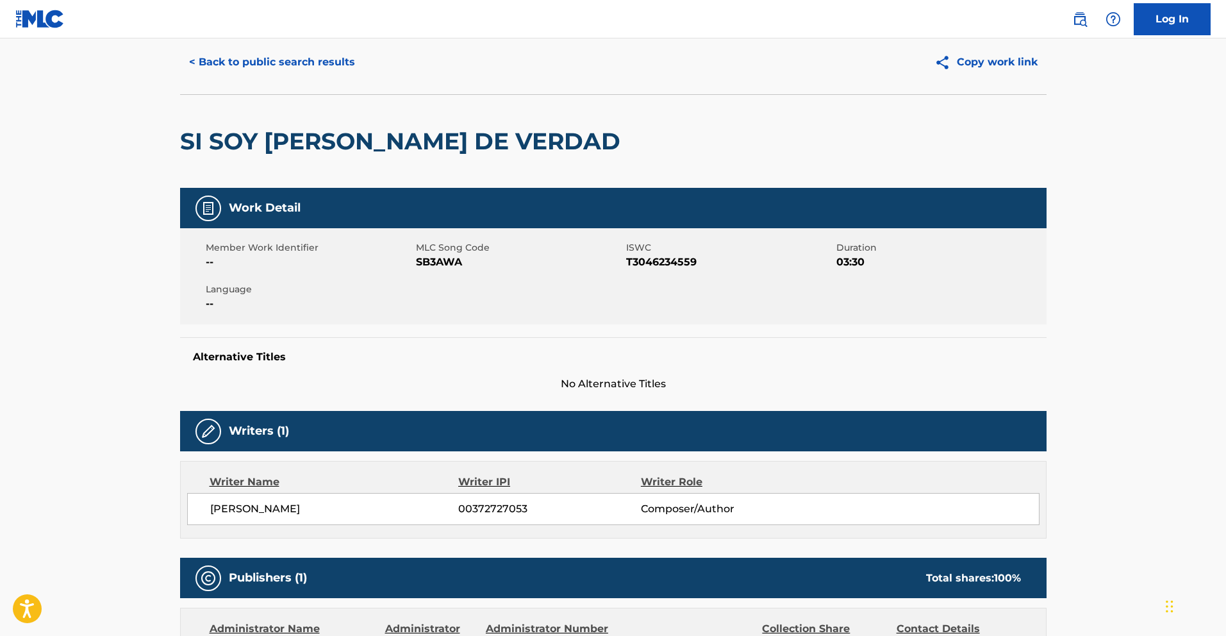
scroll to position [42, 0]
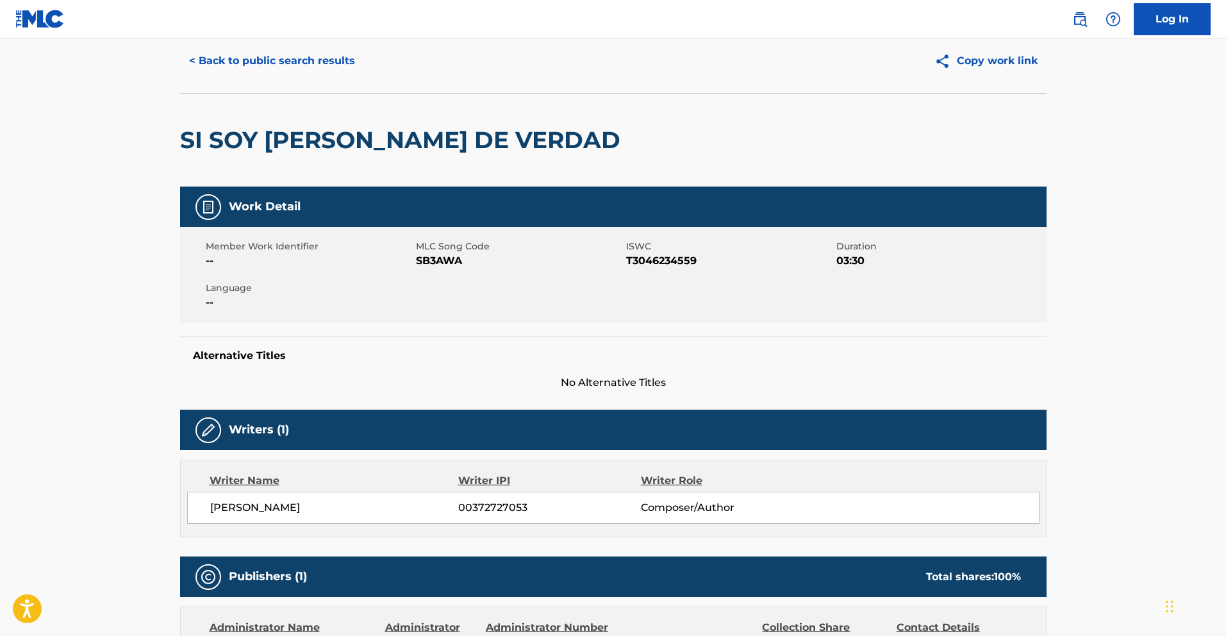
click at [311, 63] on button "< Back to public search results" at bounding box center [272, 61] width 184 height 32
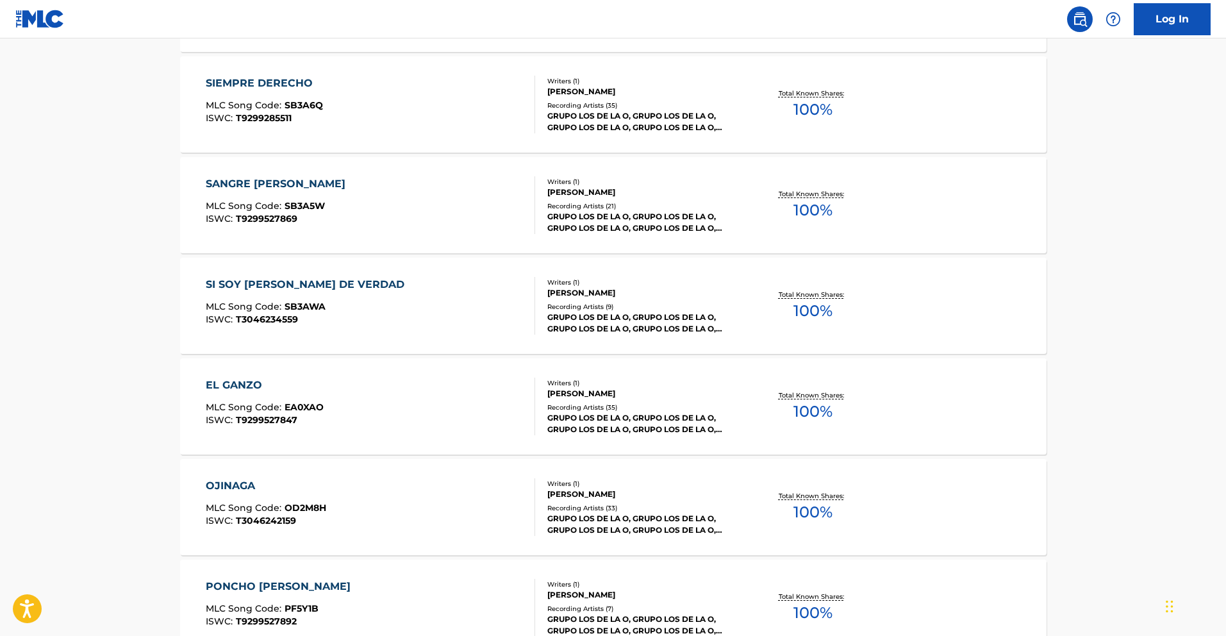
scroll to position [243, 0]
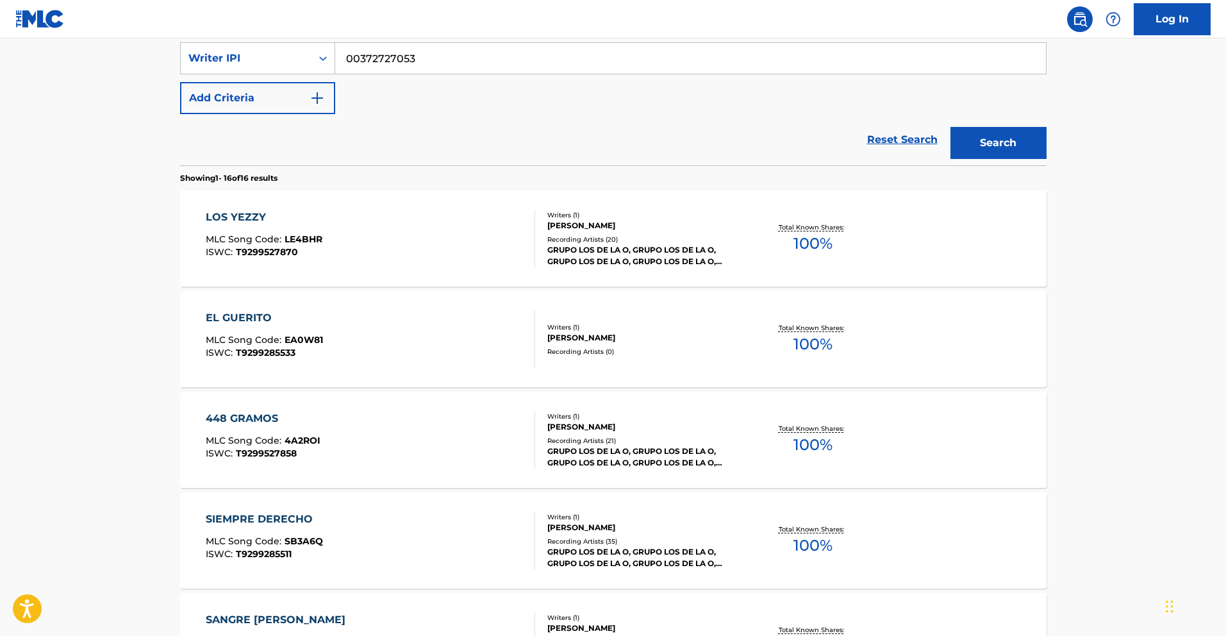
click at [263, 306] on div "EL GUERITO MLC Song Code : EA0W81 ISWC : T9299285533 Writers ( 1 ) [PERSON_NAME…" at bounding box center [613, 339] width 867 height 96
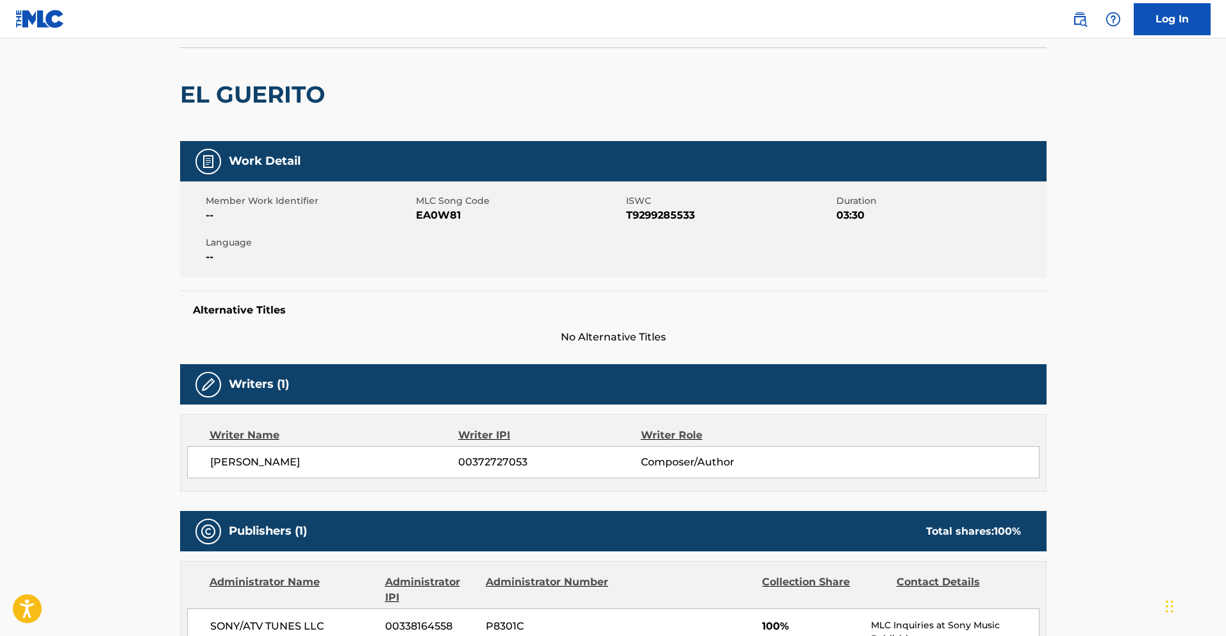
scroll to position [23, 0]
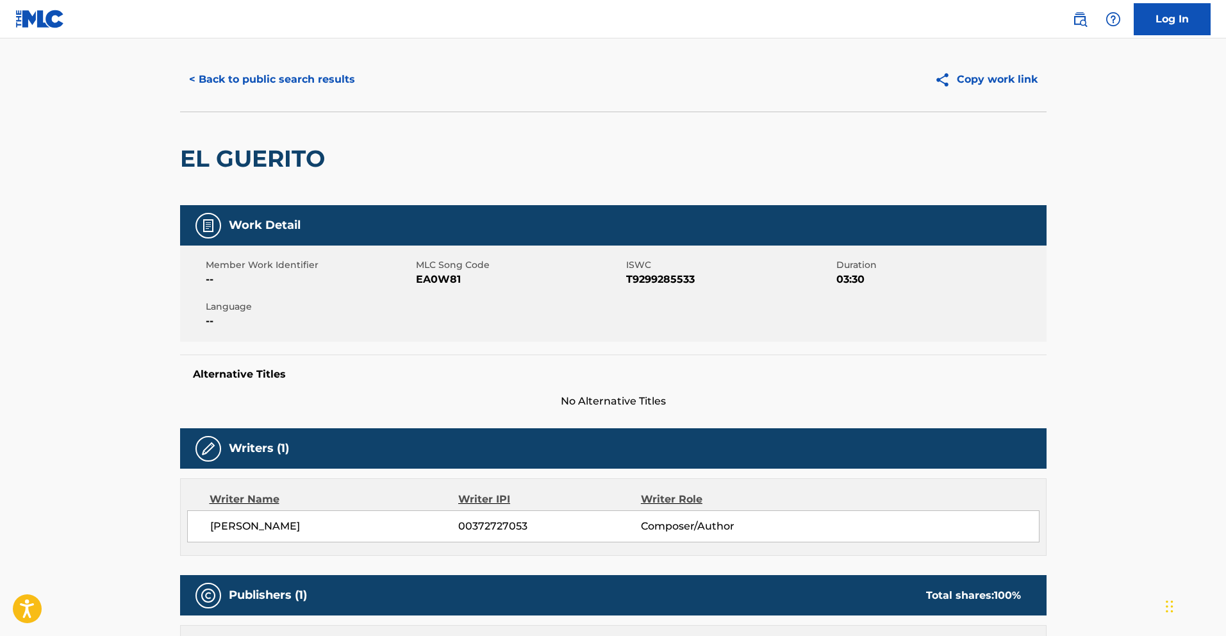
click at [247, 78] on button "< Back to public search results" at bounding box center [272, 79] width 184 height 32
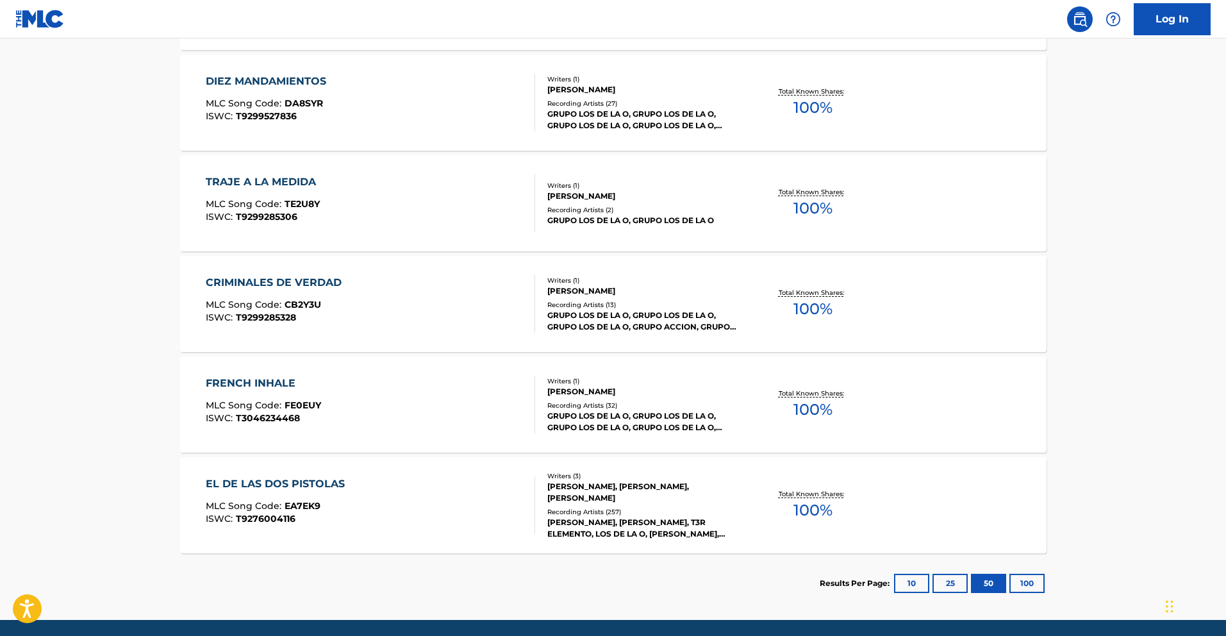
scroll to position [1532, 0]
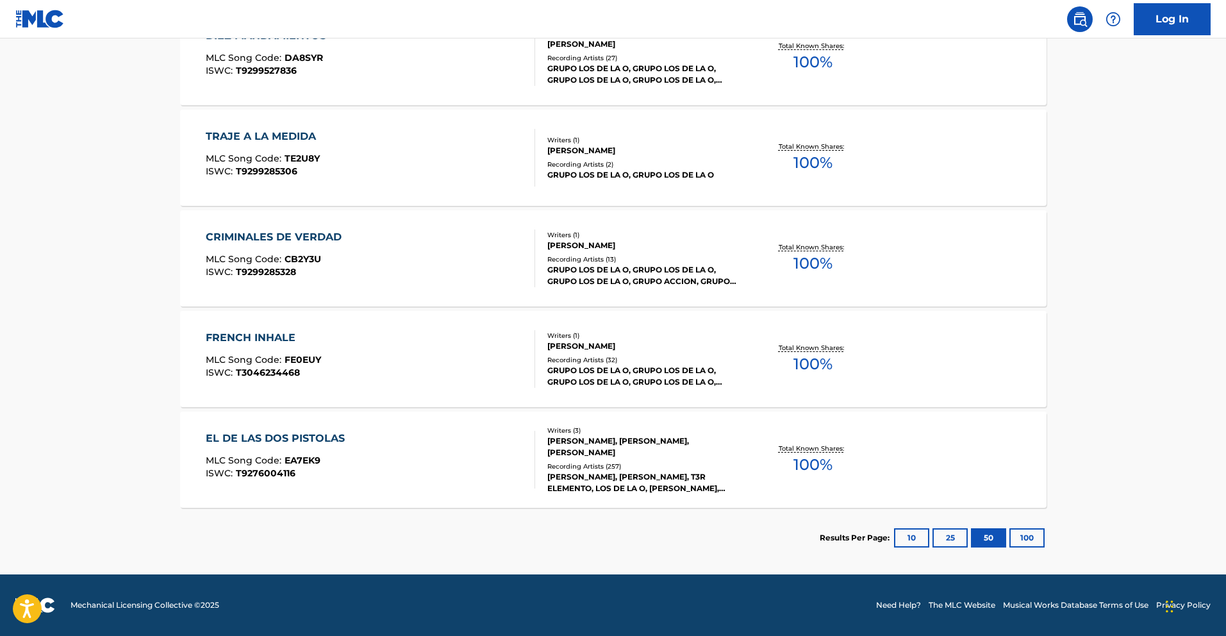
click at [278, 339] on div "FRENCH INHALE" at bounding box center [263, 337] width 115 height 15
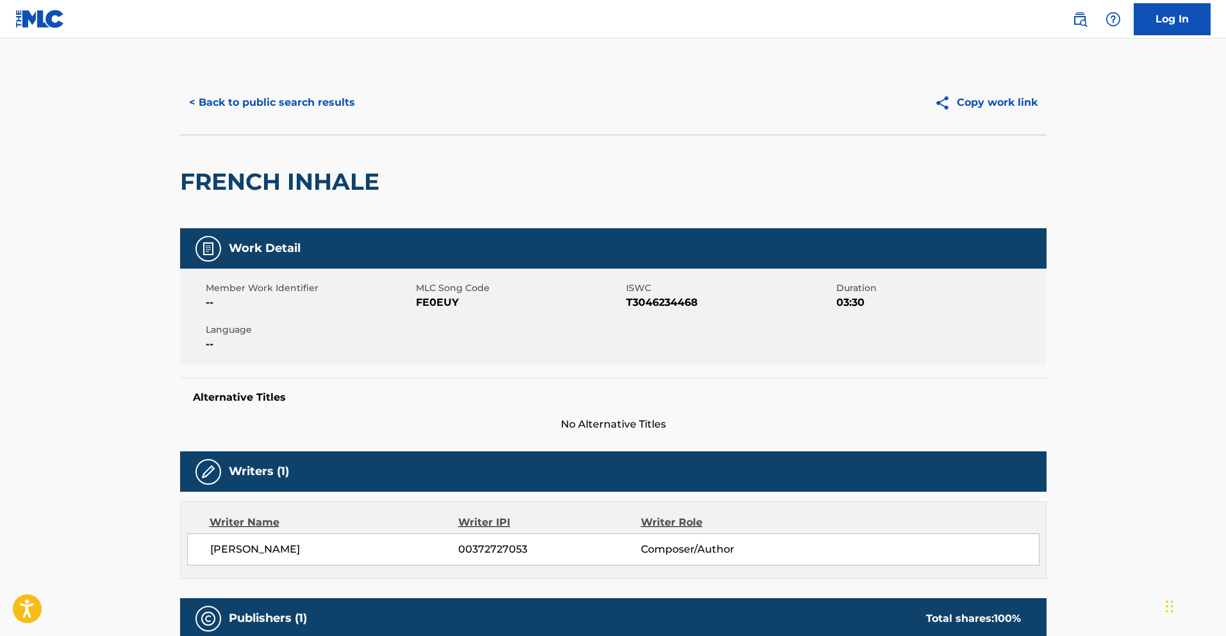
click at [258, 106] on button "< Back to public search results" at bounding box center [272, 103] width 184 height 32
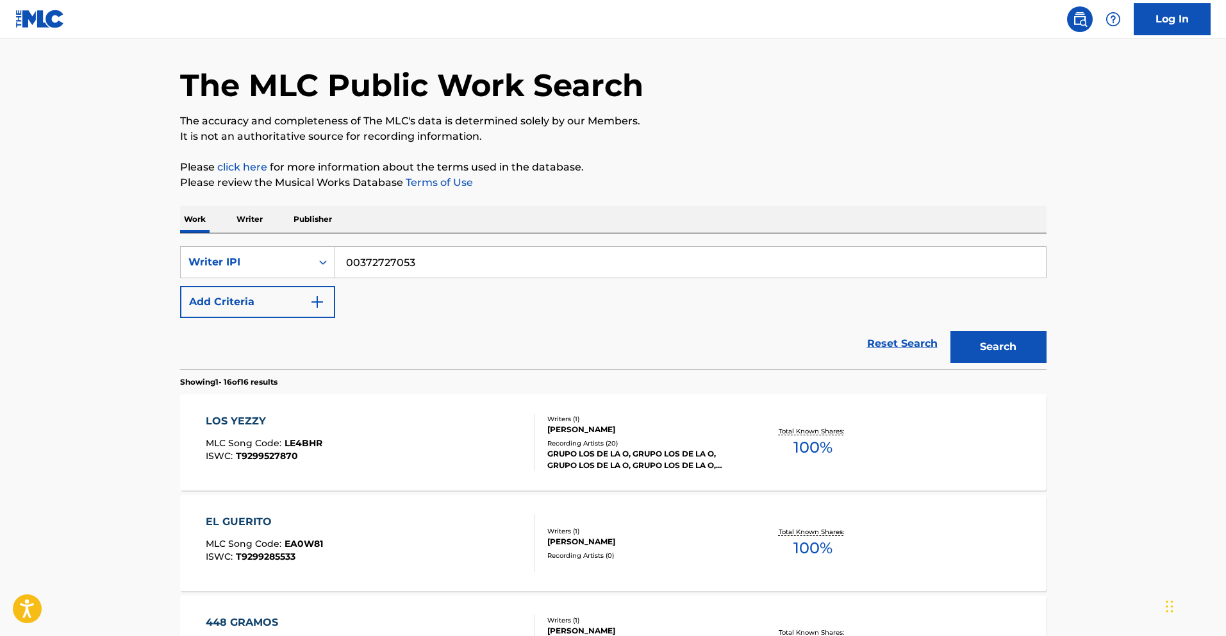
scroll to position [948, 0]
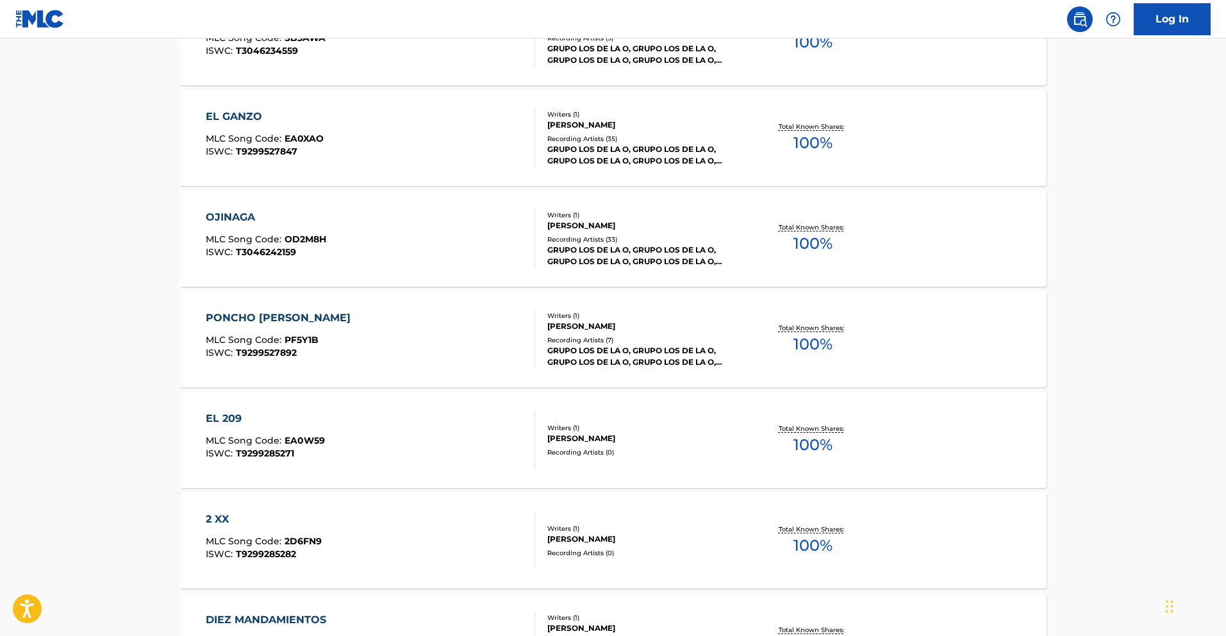
click at [260, 311] on div "PONCHO [PERSON_NAME]" at bounding box center [281, 317] width 151 height 15
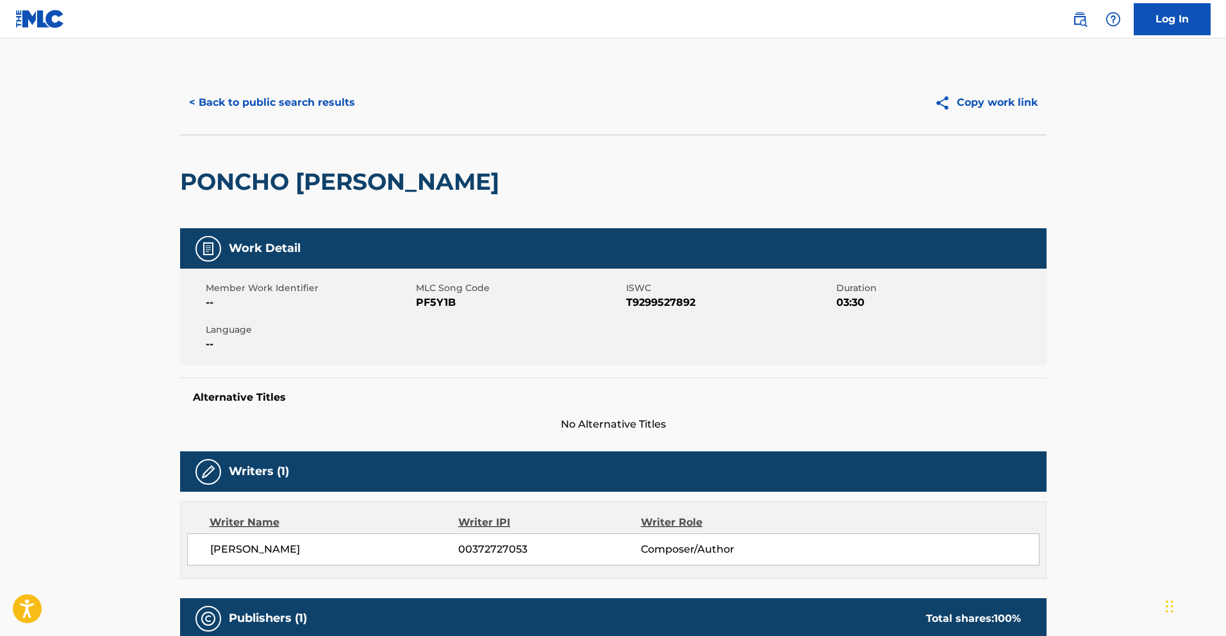
click at [298, 106] on button "< Back to public search results" at bounding box center [272, 103] width 184 height 32
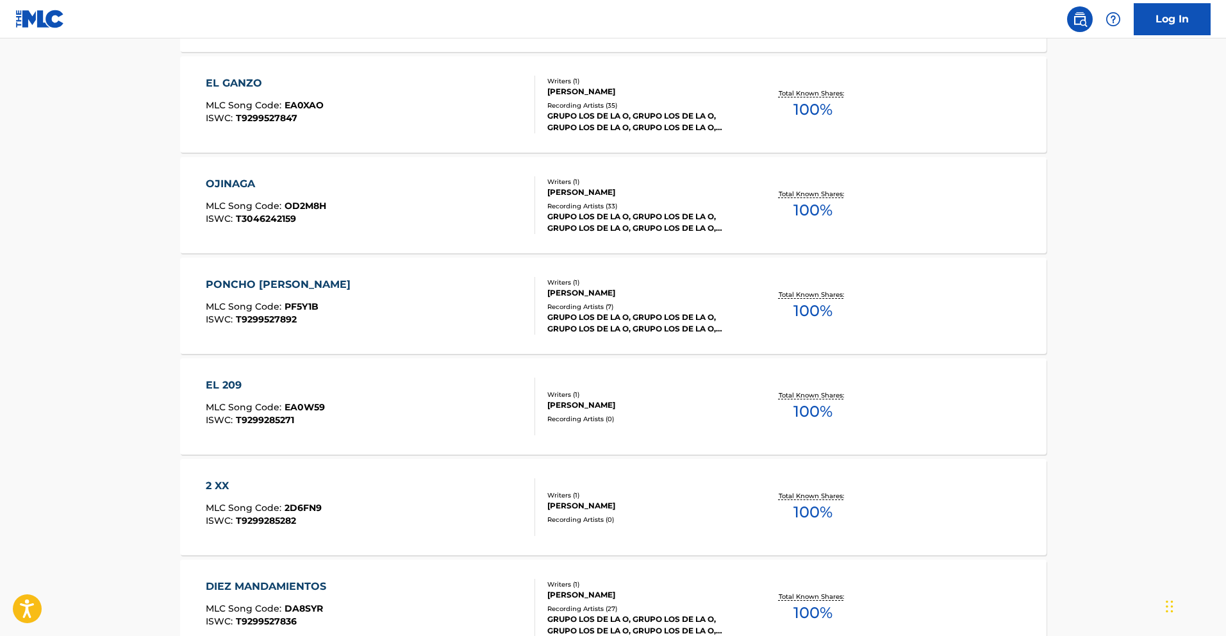
click at [224, 187] on div "OJINAGA" at bounding box center [266, 183] width 121 height 15
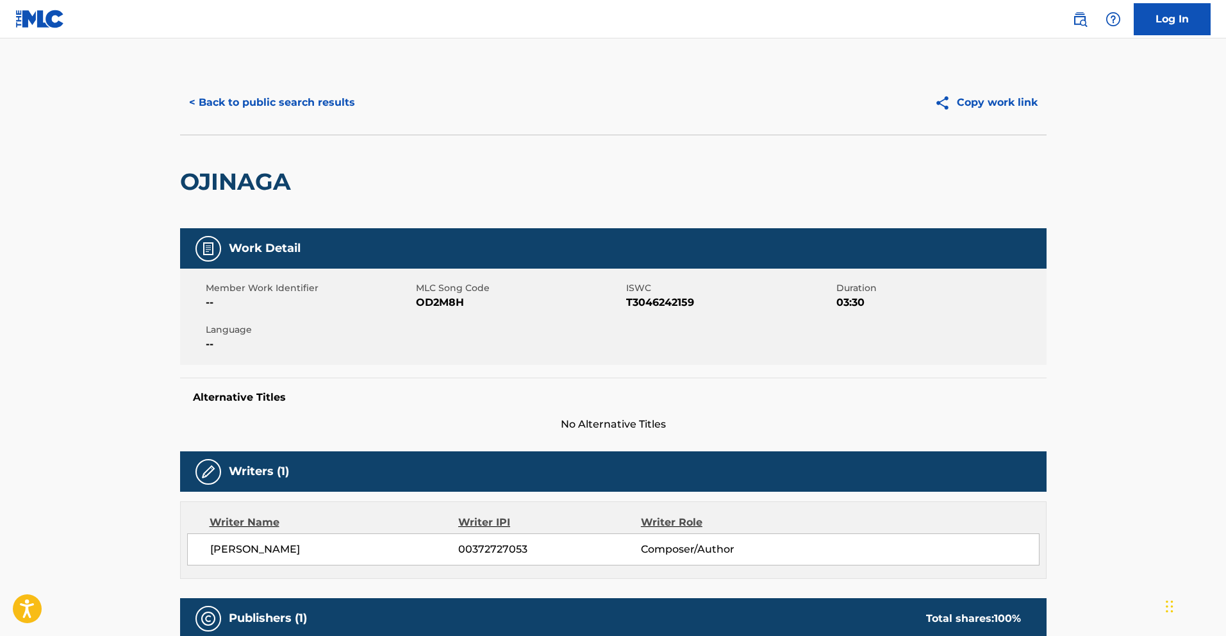
click at [268, 104] on button "< Back to public search results" at bounding box center [272, 103] width 184 height 32
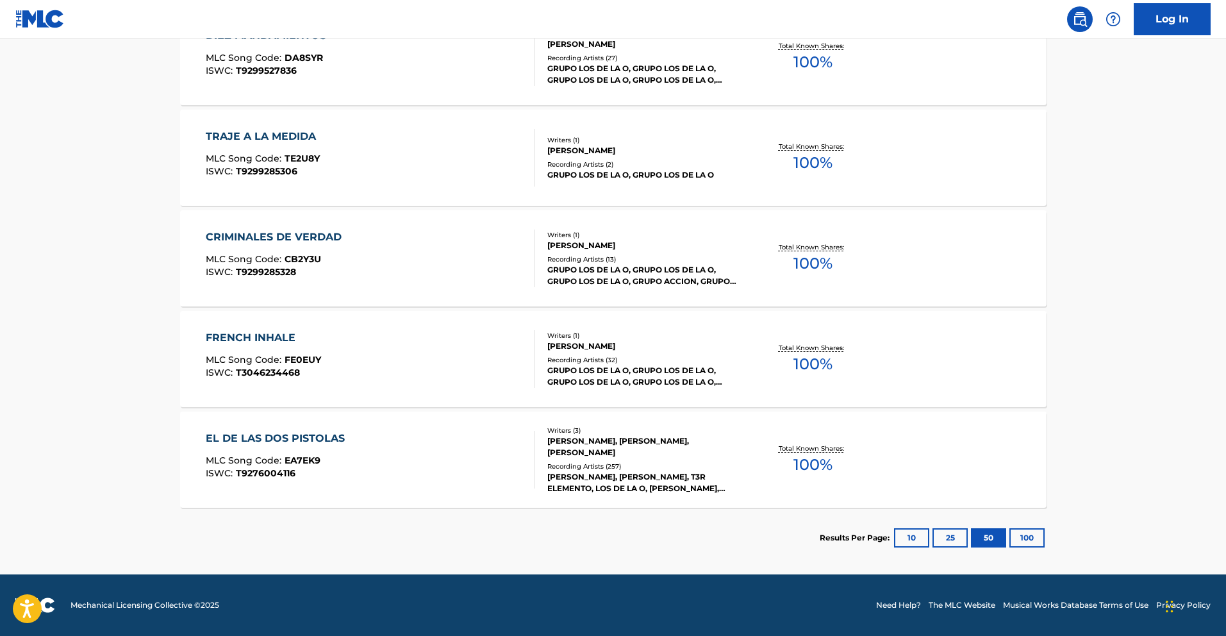
scroll to position [1048, 0]
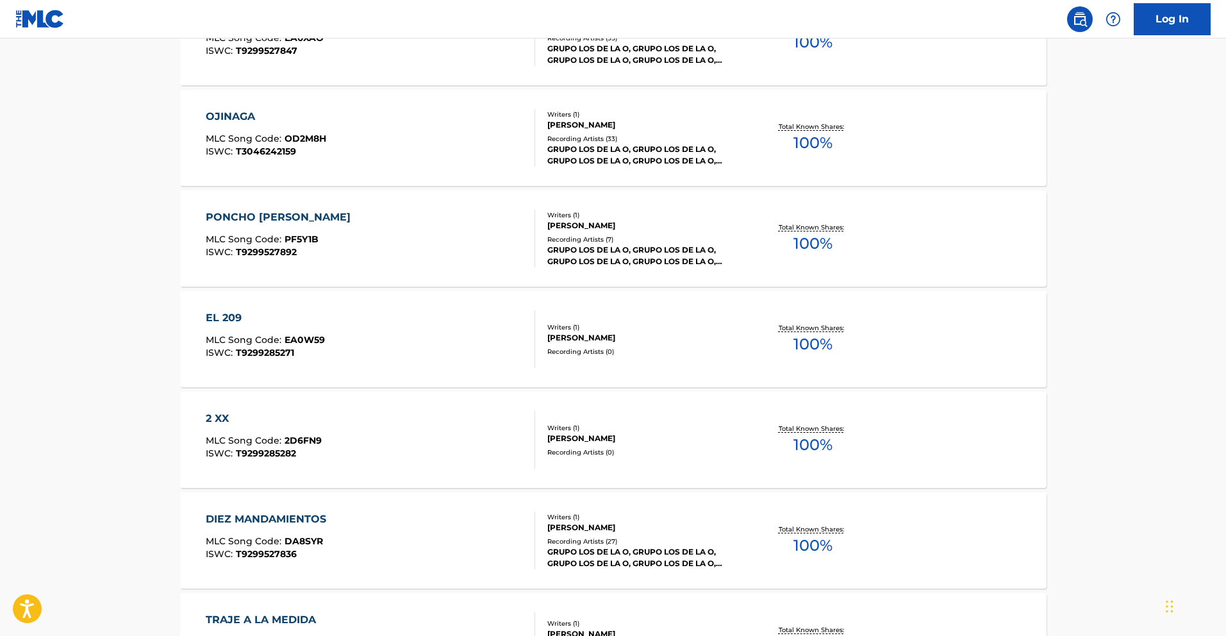
click at [221, 319] on div "EL 209" at bounding box center [265, 317] width 119 height 15
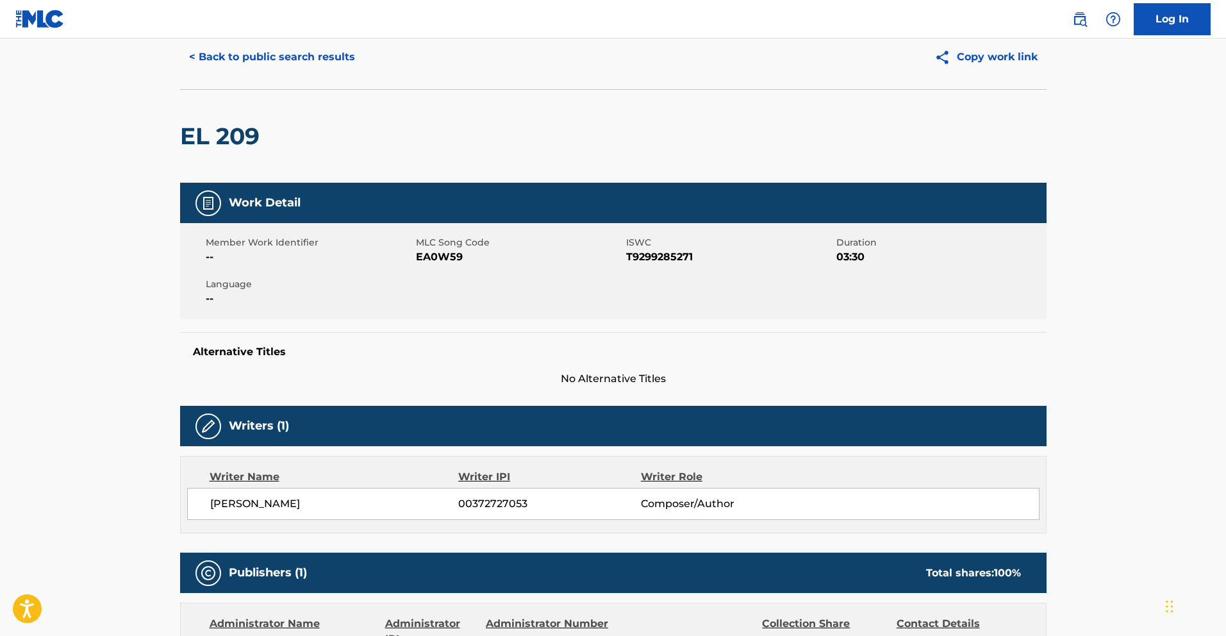
scroll to position [22, 0]
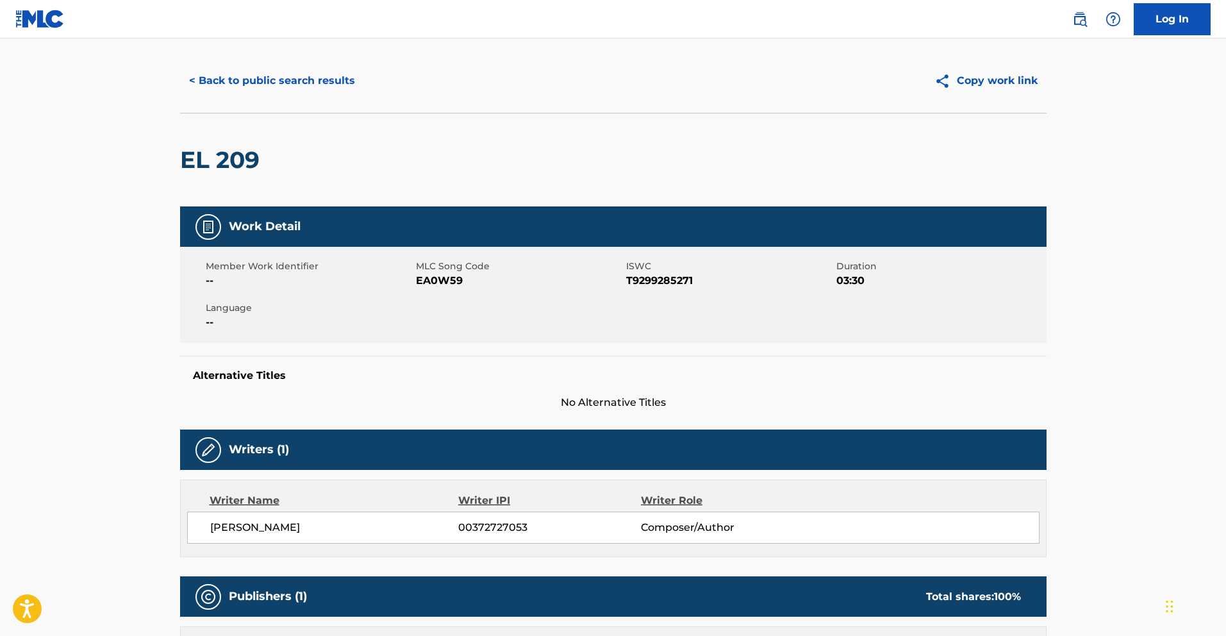
click at [313, 72] on button "< Back to public search results" at bounding box center [272, 81] width 184 height 32
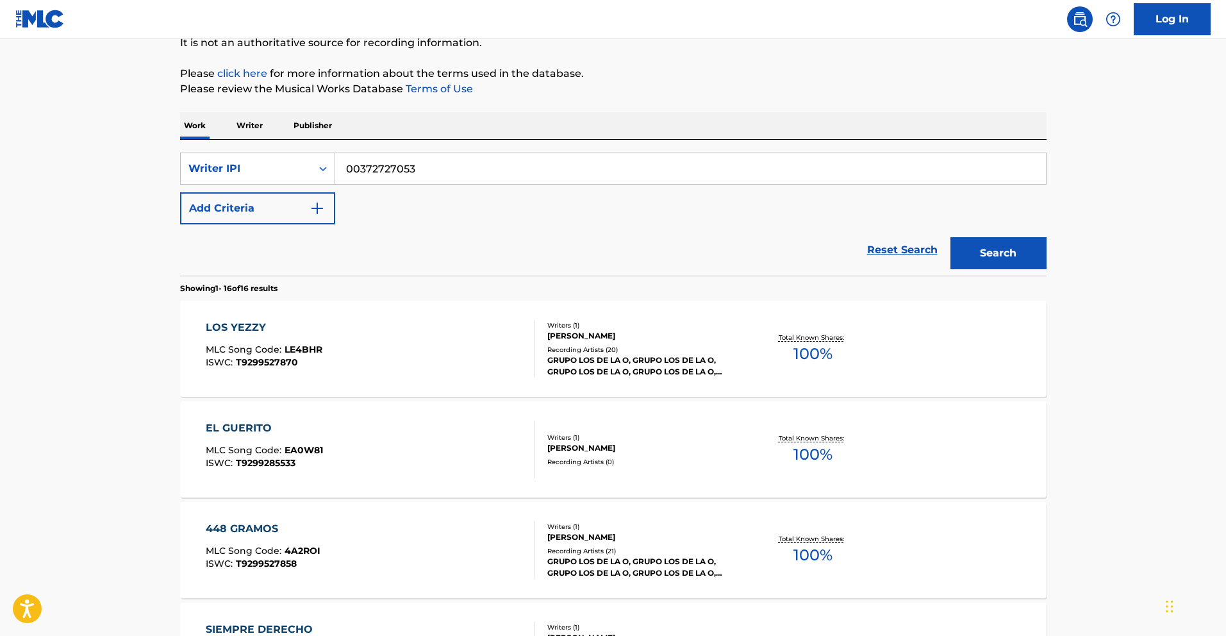
scroll to position [128, 0]
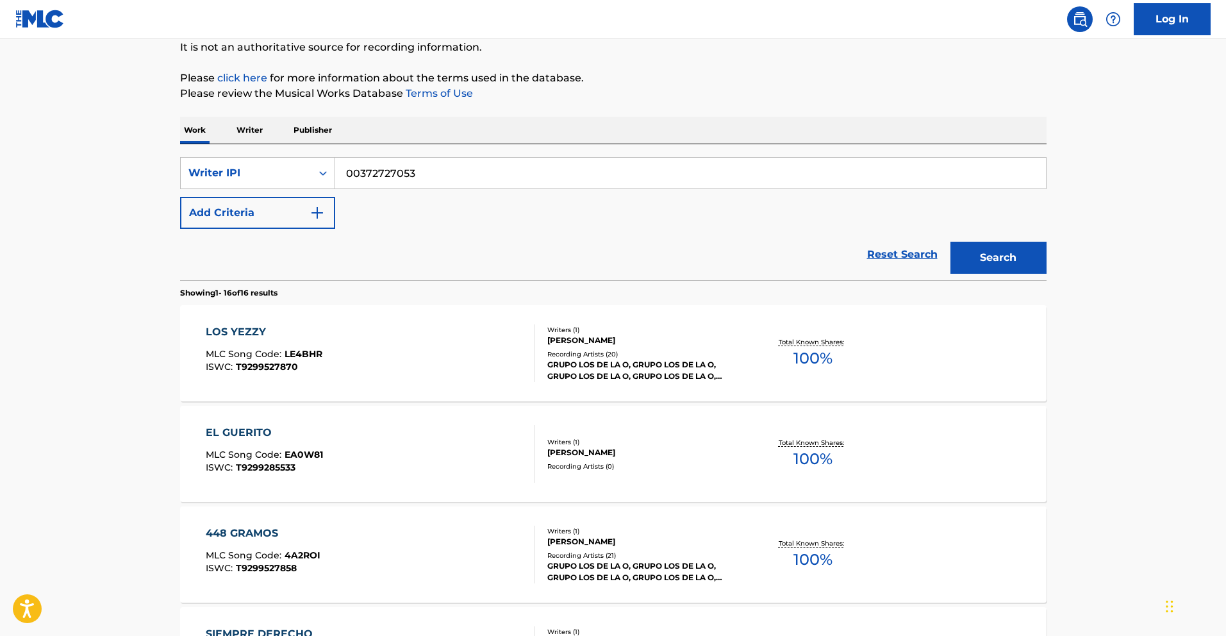
drag, startPoint x: 419, startPoint y: 174, endPoint x: 233, endPoint y: 156, distance: 187.5
click at [239, 157] on div "SearchWithCriteria86c394e7-8d5b-4c87-8fe8-ca24ddc8cbd7 Writer IPI 00372727053" at bounding box center [613, 173] width 867 height 32
paste input "1092175462"
click at [1011, 251] on button "Search" at bounding box center [999, 258] width 96 height 32
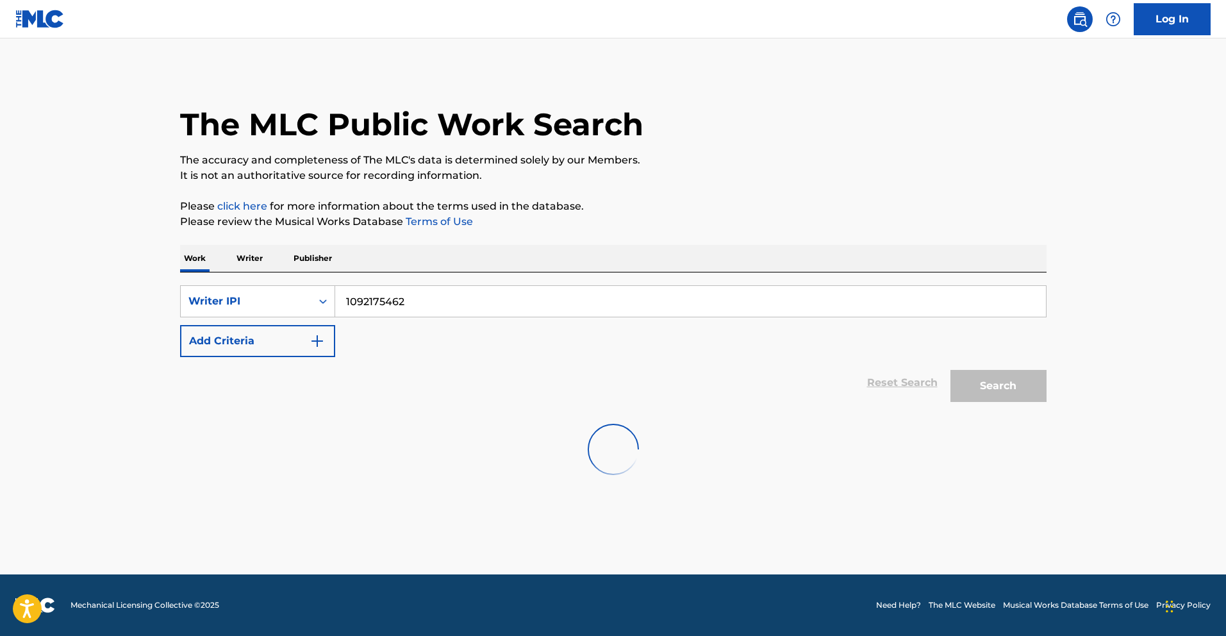
scroll to position [0, 0]
click at [346, 296] on input "1092175462" at bounding box center [690, 301] width 711 height 31
click at [1010, 396] on button "Search" at bounding box center [999, 386] width 96 height 32
drag, startPoint x: 429, startPoint y: 303, endPoint x: 221, endPoint y: 294, distance: 208.6
click at [221, 294] on div "SearchWithCriteria86c394e7-8d5b-4c87-8fe8-ca24ddc8cbd7 Writer IPI 001092175462" at bounding box center [613, 301] width 867 height 32
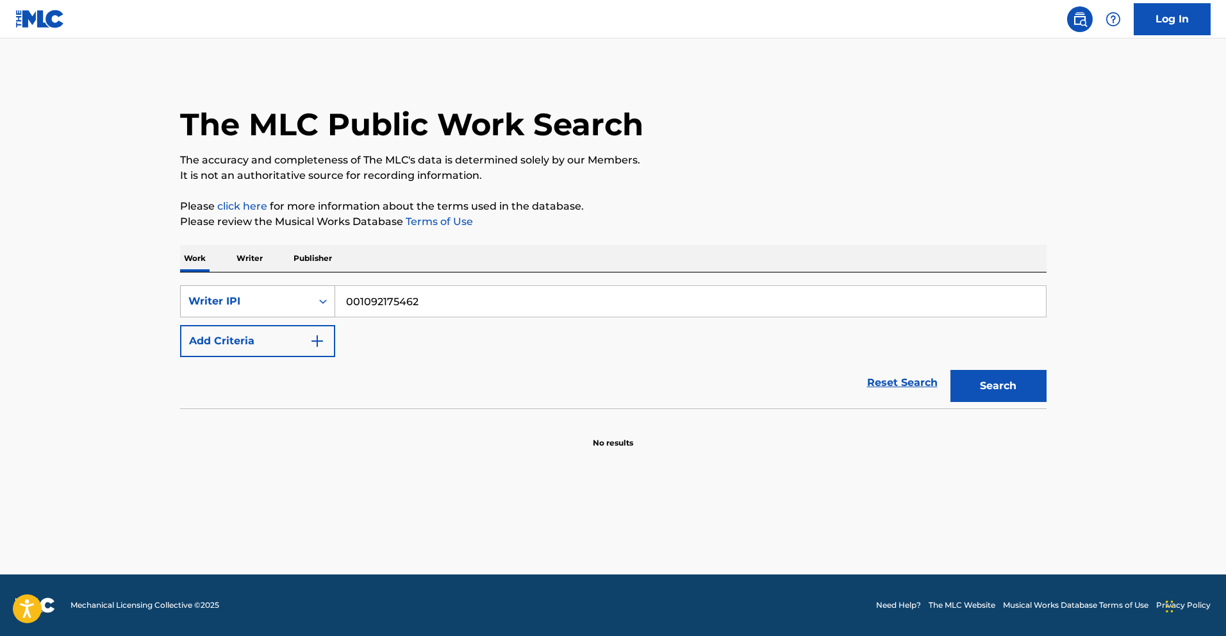
paste input "Search Form"
type input "1092175462"
click at [1019, 392] on button "Search" at bounding box center [999, 386] width 96 height 32
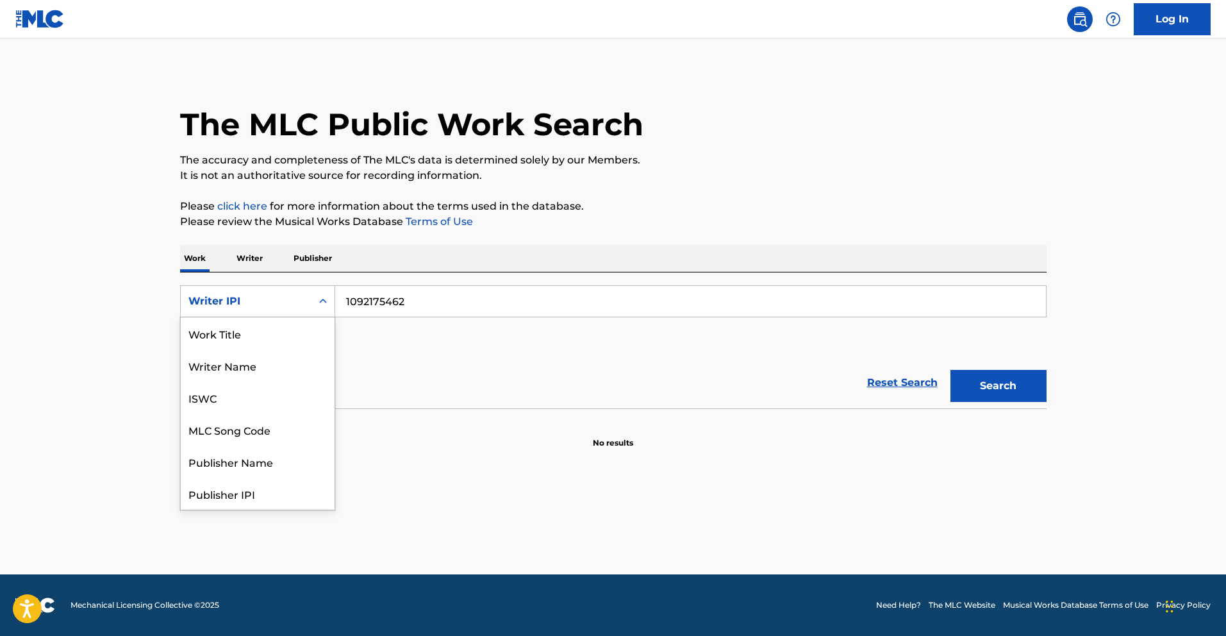
click at [322, 305] on icon "Search Form" at bounding box center [323, 301] width 13 height 13
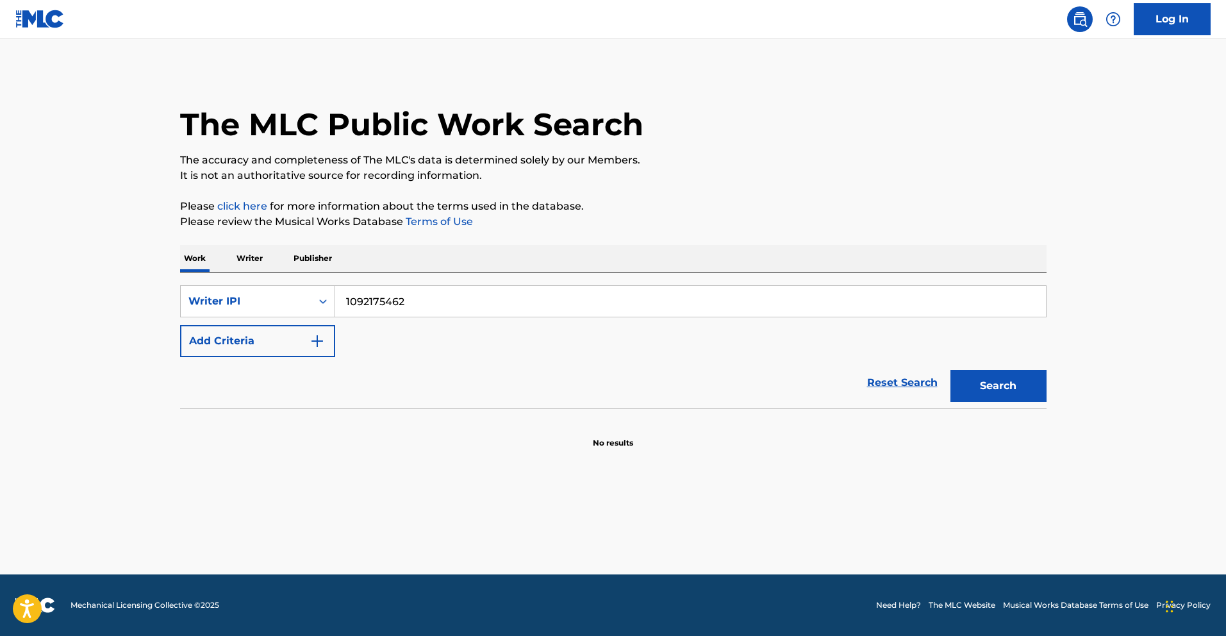
click at [202, 256] on p "Work" at bounding box center [194, 258] width 29 height 27
click at [255, 257] on p "Writer" at bounding box center [250, 258] width 34 height 27
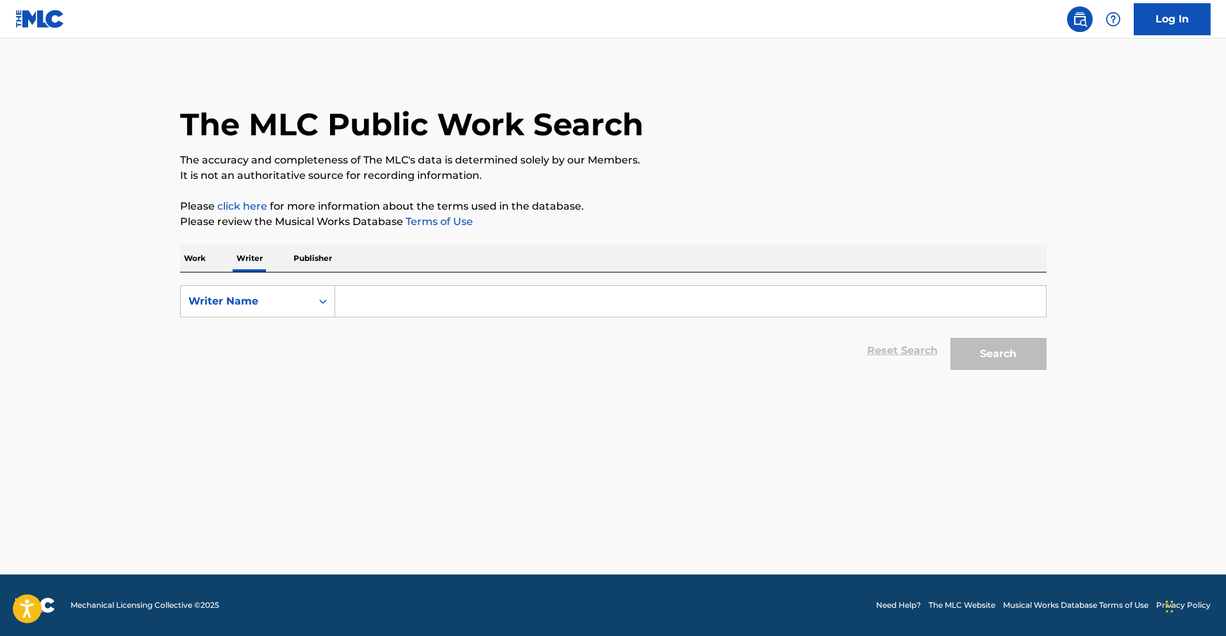
click at [198, 260] on p "Work" at bounding box center [194, 258] width 29 height 27
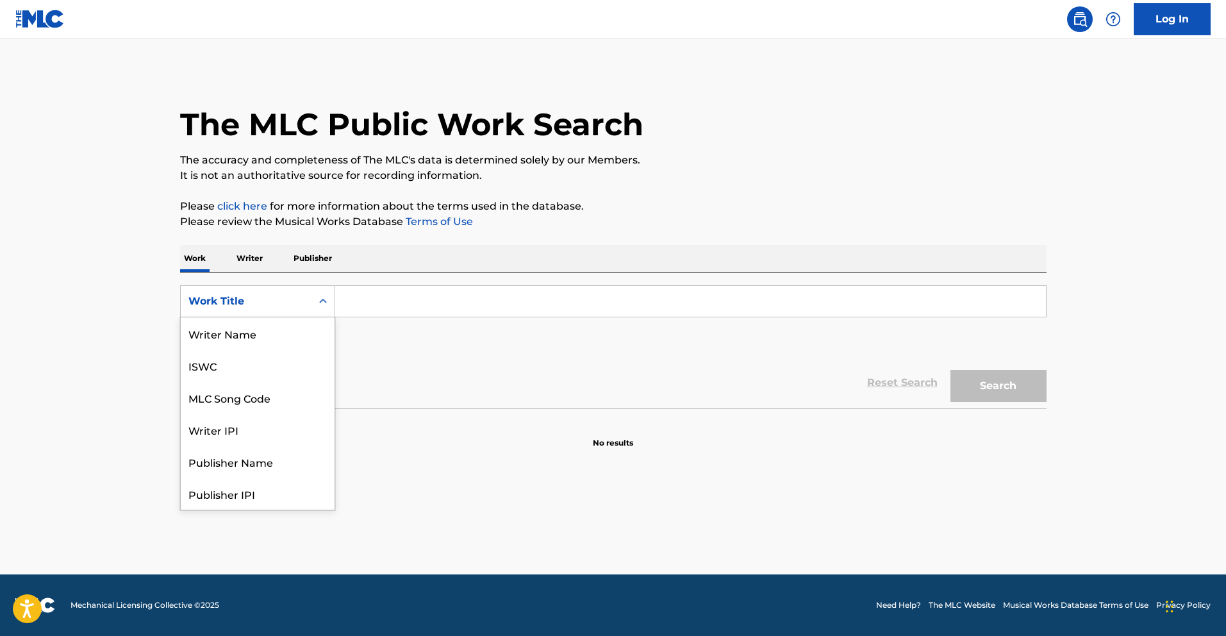
click at [298, 306] on div "Work Title" at bounding box center [245, 301] width 115 height 15
drag, startPoint x: 269, startPoint y: 396, endPoint x: 289, endPoint y: 374, distance: 29.0
click at [270, 395] on div "Publisher Name" at bounding box center [258, 397] width 154 height 32
click at [221, 292] on div "Publisher Name" at bounding box center [246, 301] width 131 height 24
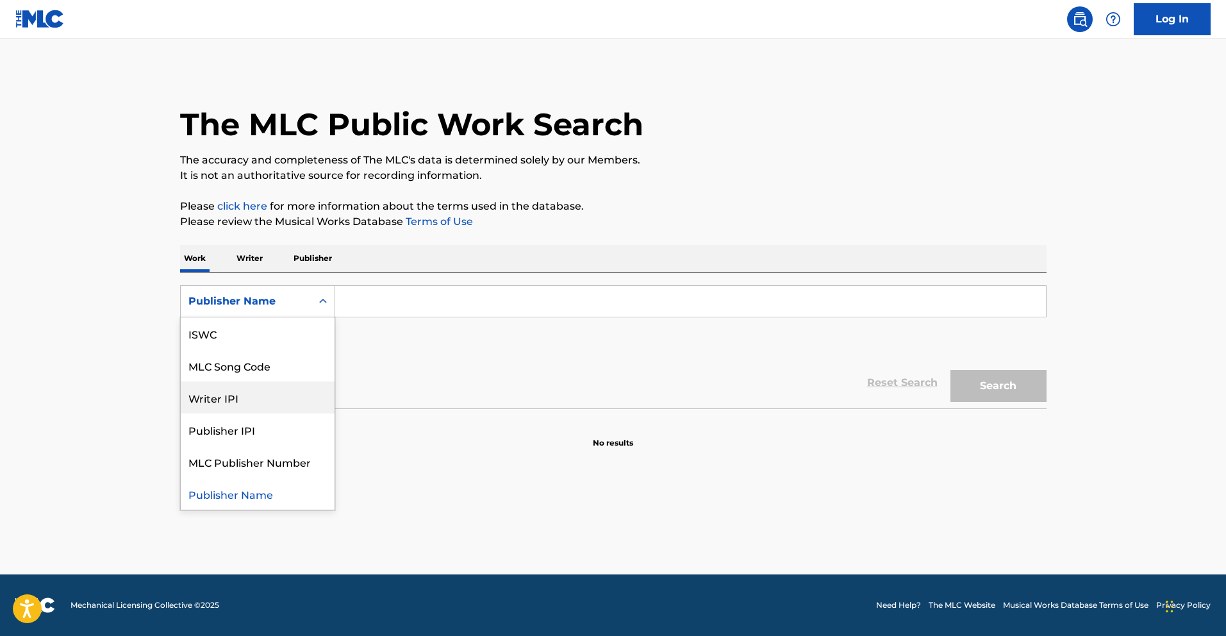
click at [272, 399] on div "Writer IPI" at bounding box center [258, 397] width 154 height 32
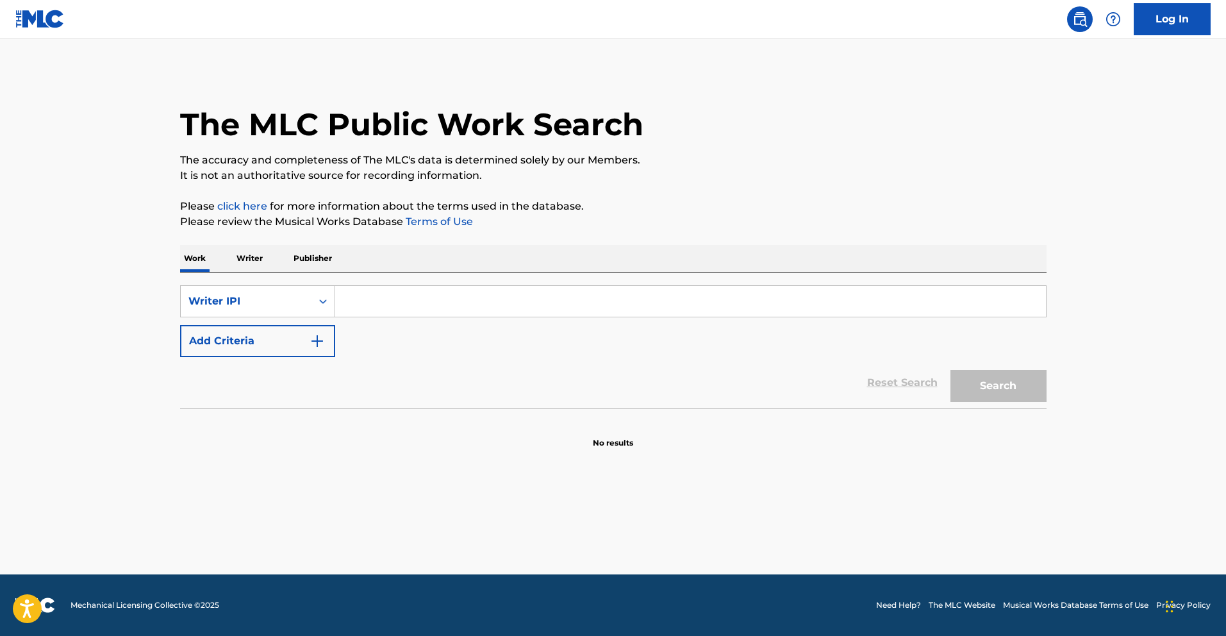
click at [380, 298] on input "Search Form" at bounding box center [690, 301] width 711 height 31
paste input "BACA CAMPOS [PERSON_NAME]"
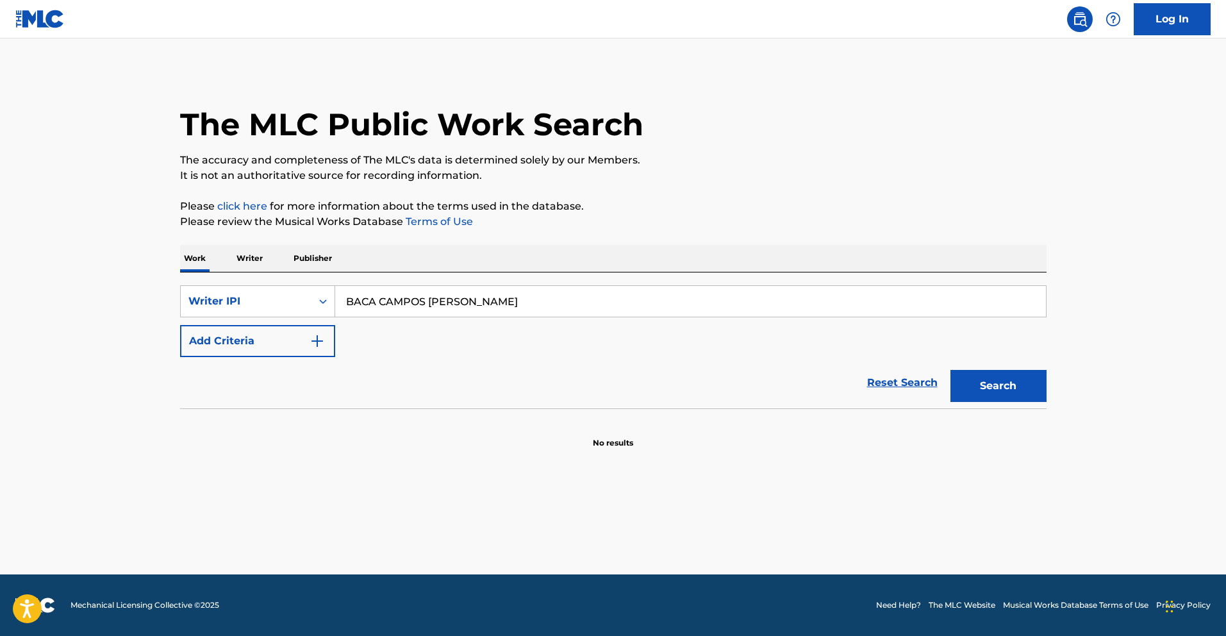
drag, startPoint x: 540, startPoint y: 303, endPoint x: 169, endPoint y: 272, distance: 372.5
click at [177, 271] on div "The MLC Public Work Search The accuracy and completeness of The MLC's data is d…" at bounding box center [614, 260] width 898 height 378
paste input "1092175462"
type input "1092175462"
click at [1023, 392] on button "Search" at bounding box center [999, 386] width 96 height 32
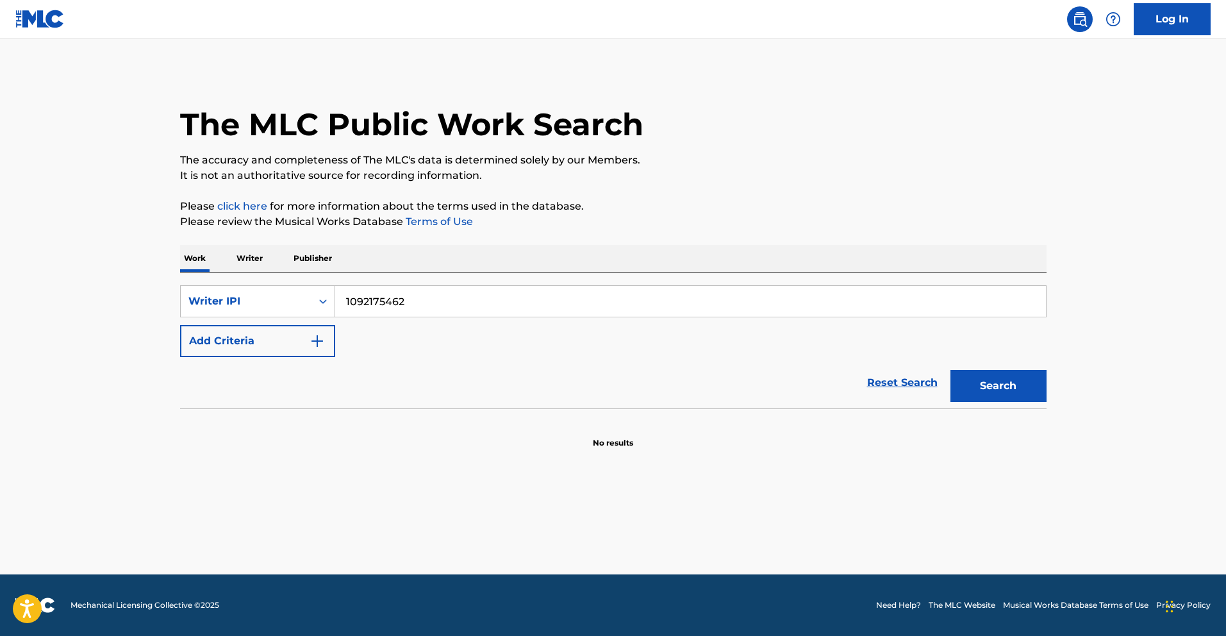
click at [242, 251] on p "Writer" at bounding box center [250, 258] width 34 height 27
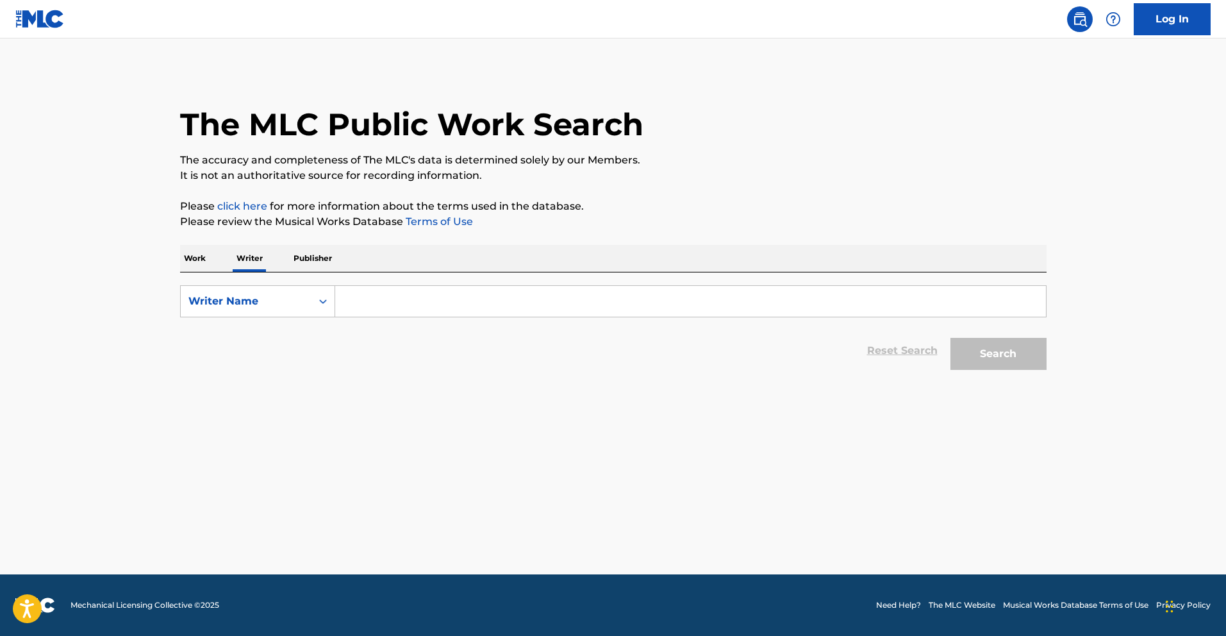
drag, startPoint x: 387, startPoint y: 305, endPoint x: 397, endPoint y: 305, distance: 9.6
click at [388, 305] on input "Search Form" at bounding box center [690, 301] width 711 height 31
paste input "BACA CAMPOS [PERSON_NAME]"
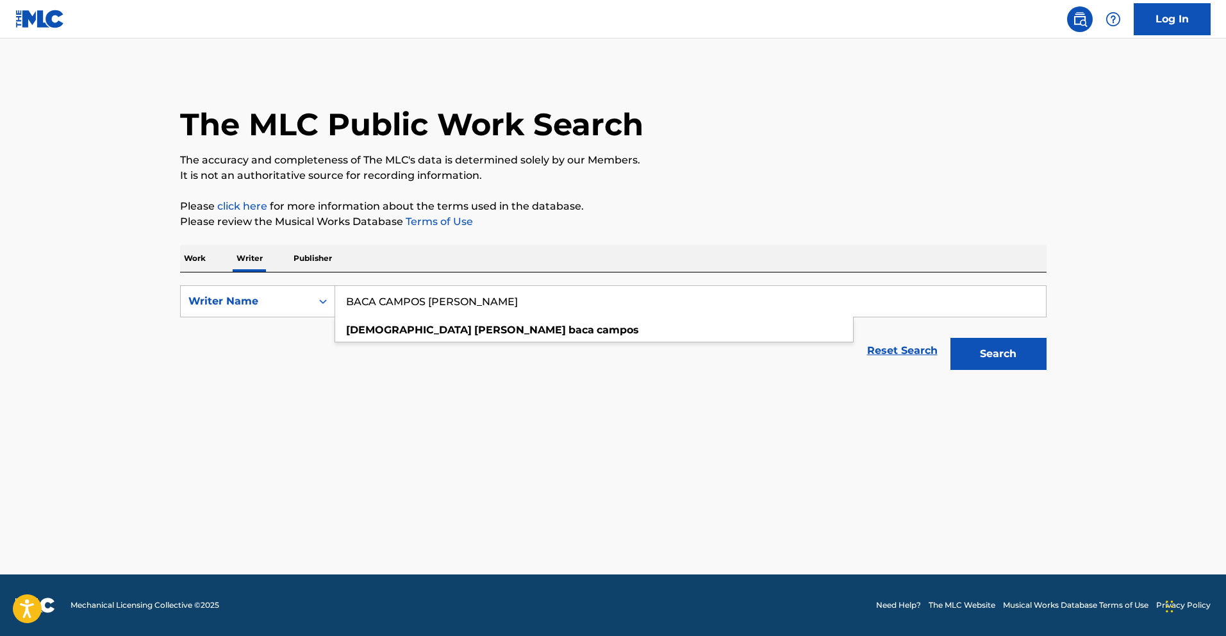
type input "BACA CAMPOS [PERSON_NAME]"
click at [1021, 362] on button "Search" at bounding box center [999, 354] width 96 height 32
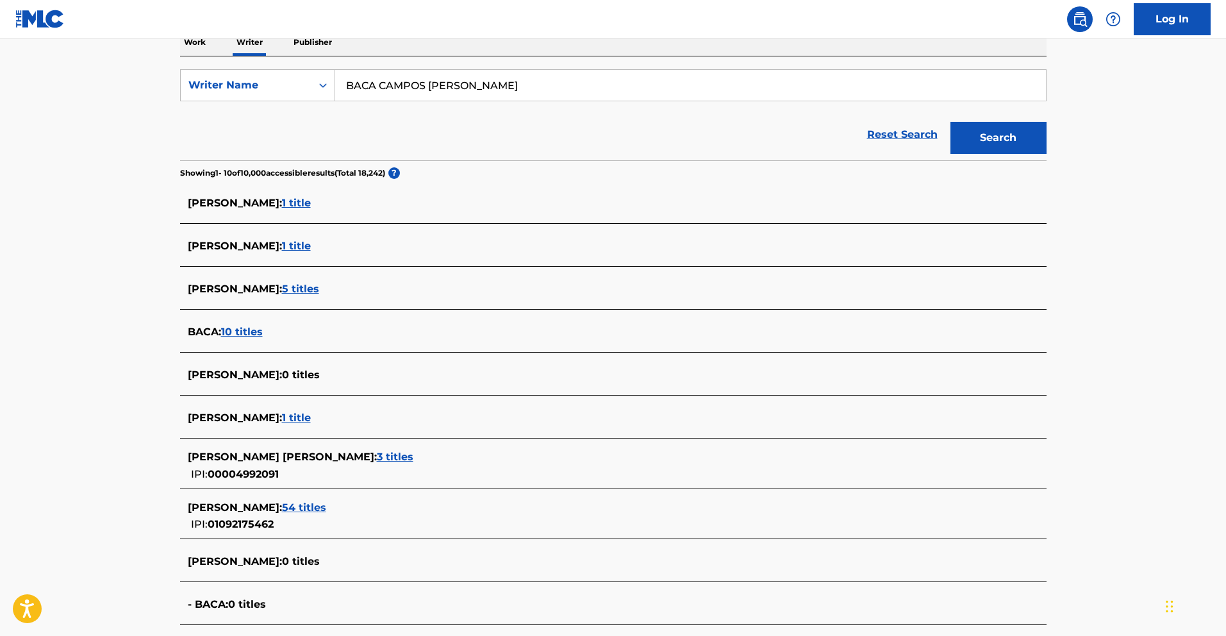
scroll to position [229, 0]
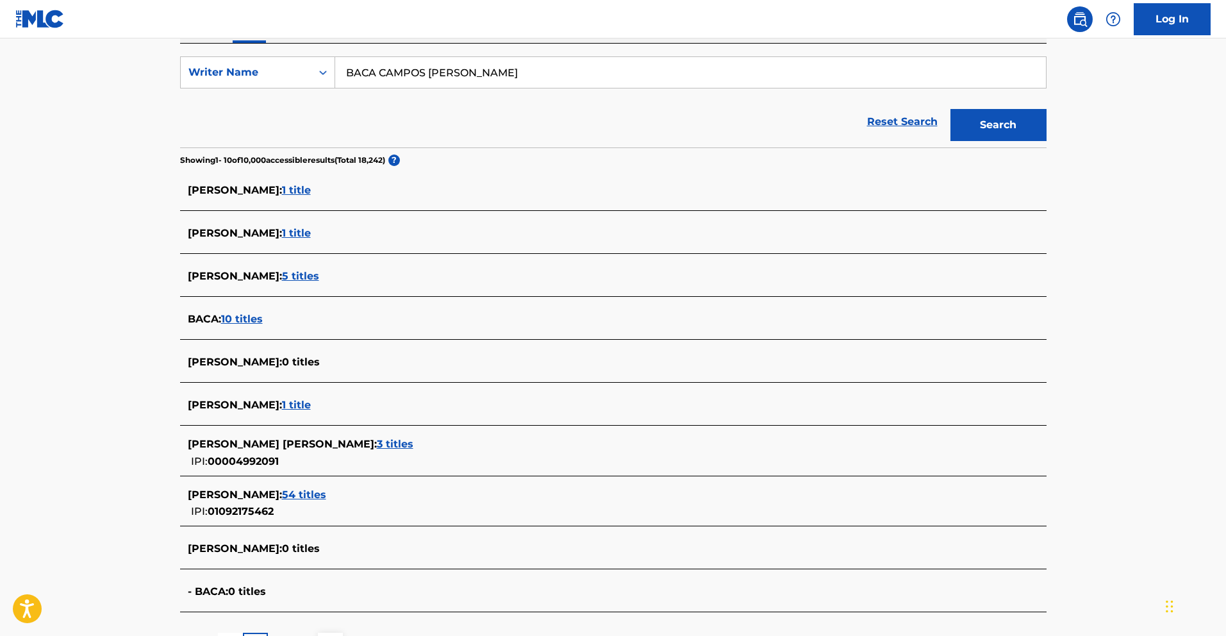
click at [326, 492] on span "54 titles" at bounding box center [304, 495] width 44 height 12
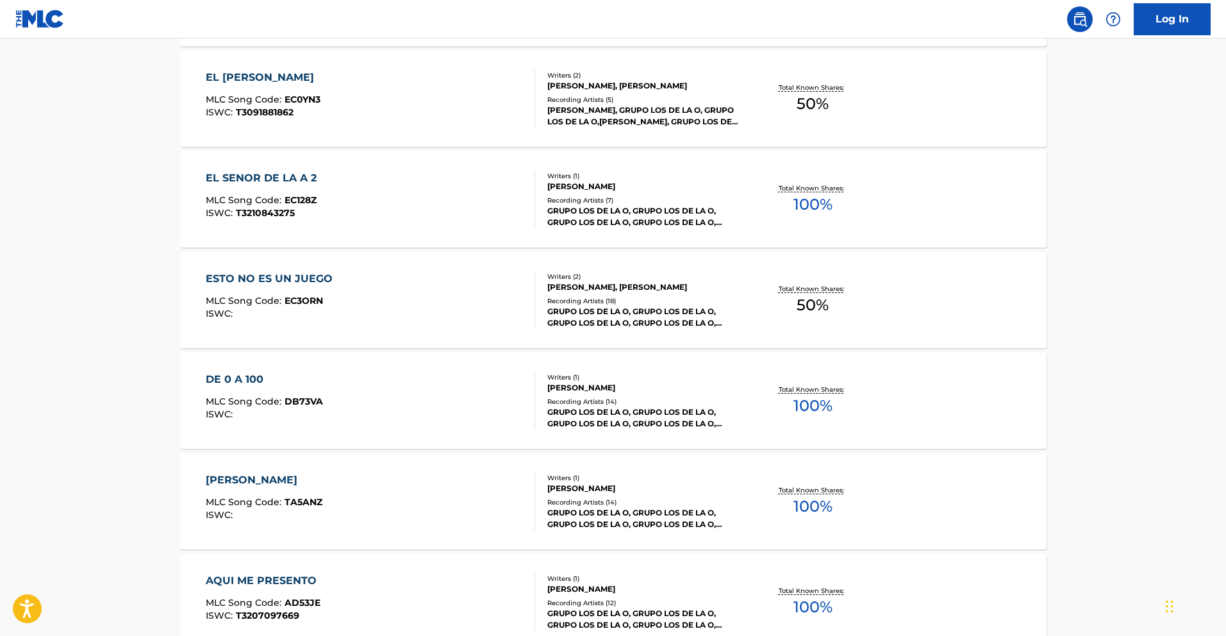
scroll to position [933, 0]
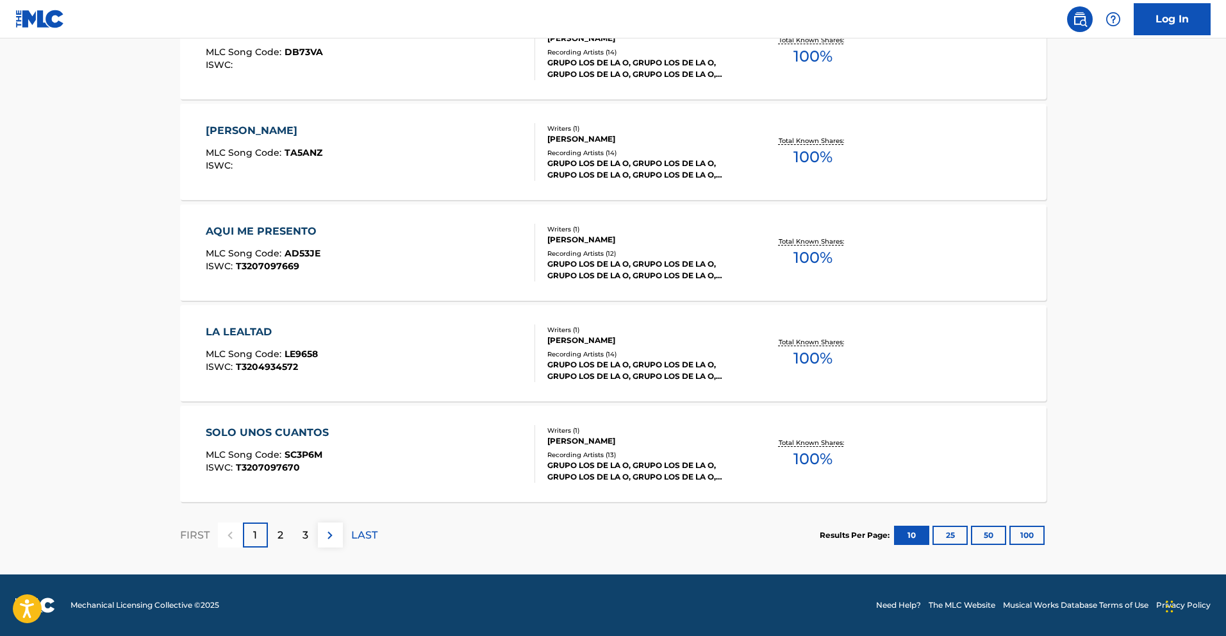
click at [1032, 535] on button "100" at bounding box center [1027, 535] width 35 height 19
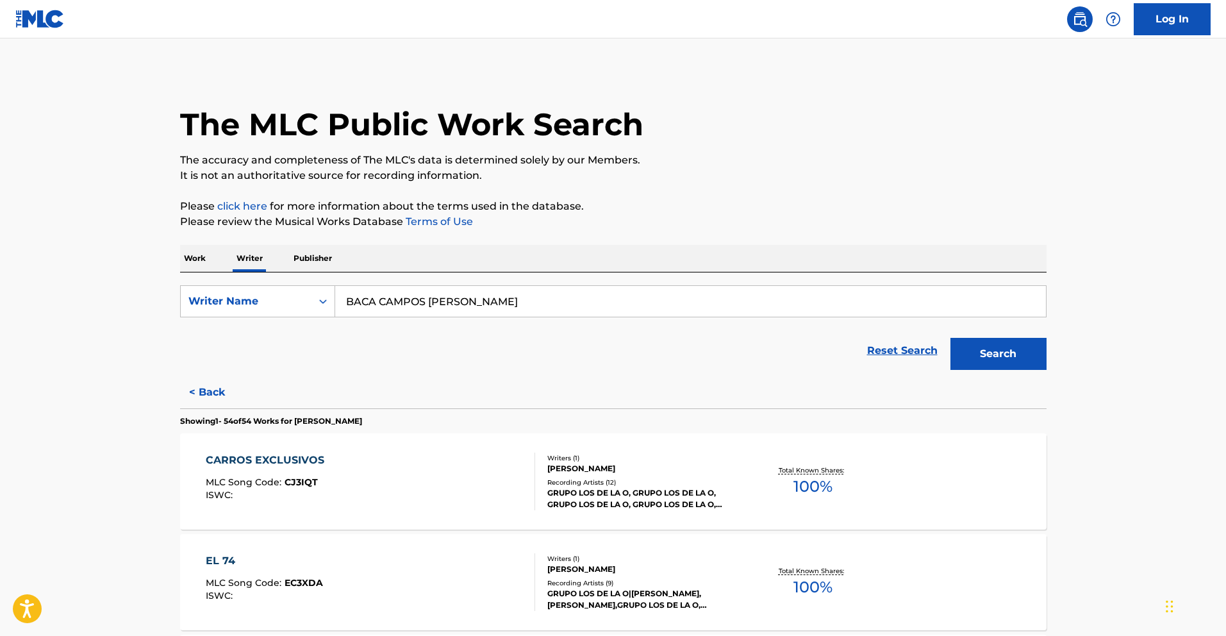
scroll to position [1, 0]
